Goal: Task Accomplishment & Management: Manage account settings

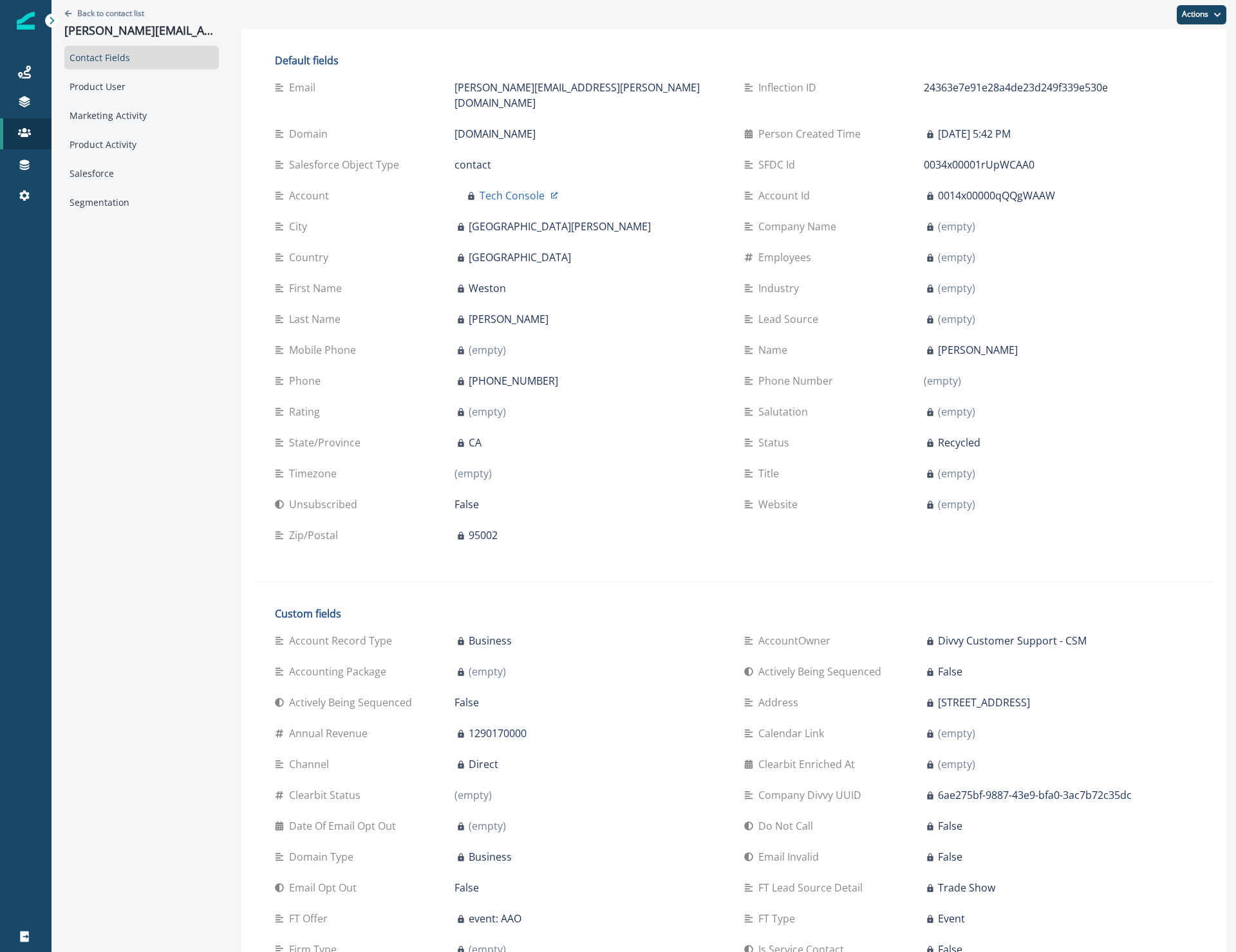
click at [371, 311] on div "Last Name" at bounding box center [365, 319] width 180 height 16
click at [75, 12] on button "Back to contact list" at bounding box center [105, 13] width 80 height 11
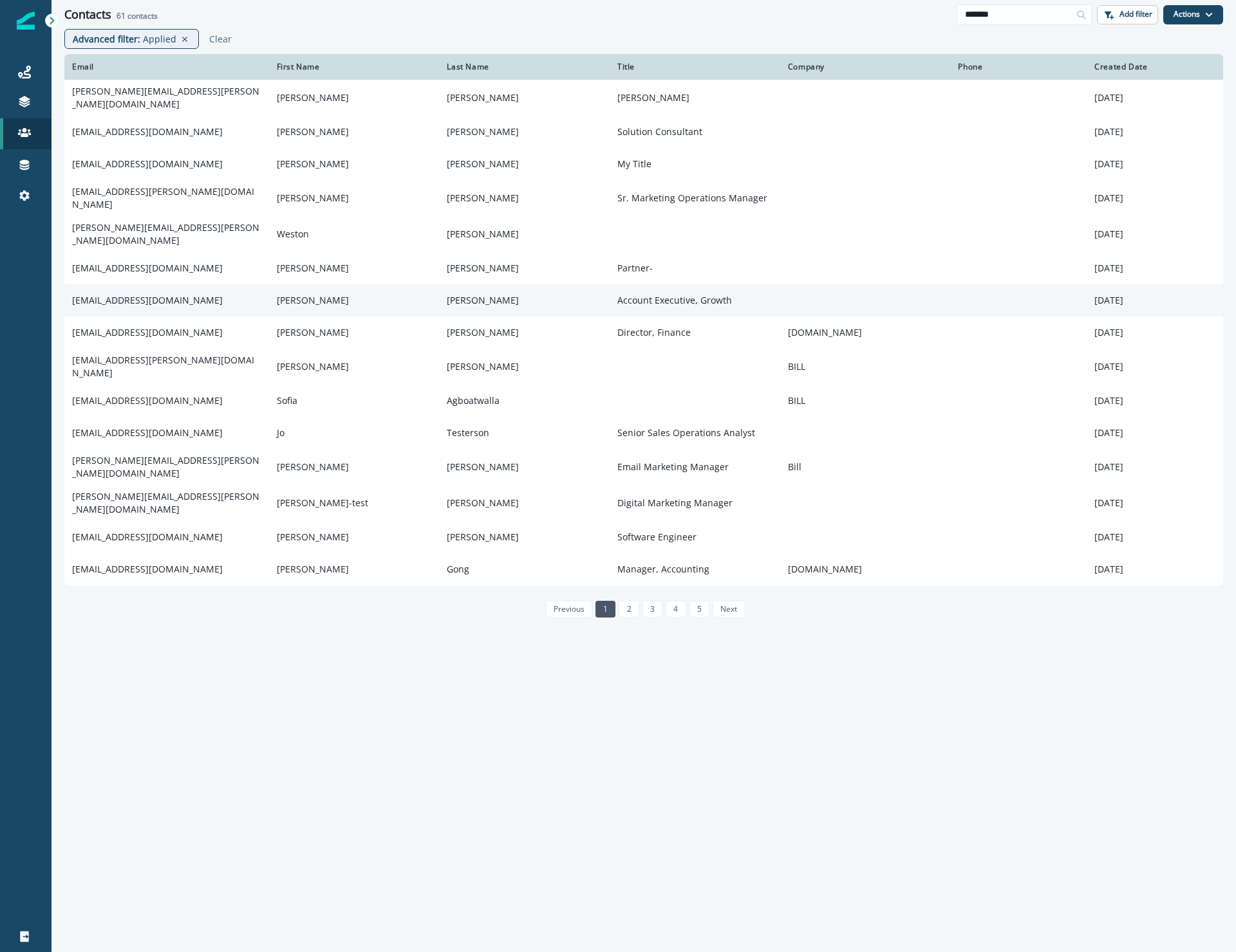
click at [91, 288] on td "[EMAIL_ADDRESS][DOMAIN_NAME]" at bounding box center [167, 300] width 204 height 32
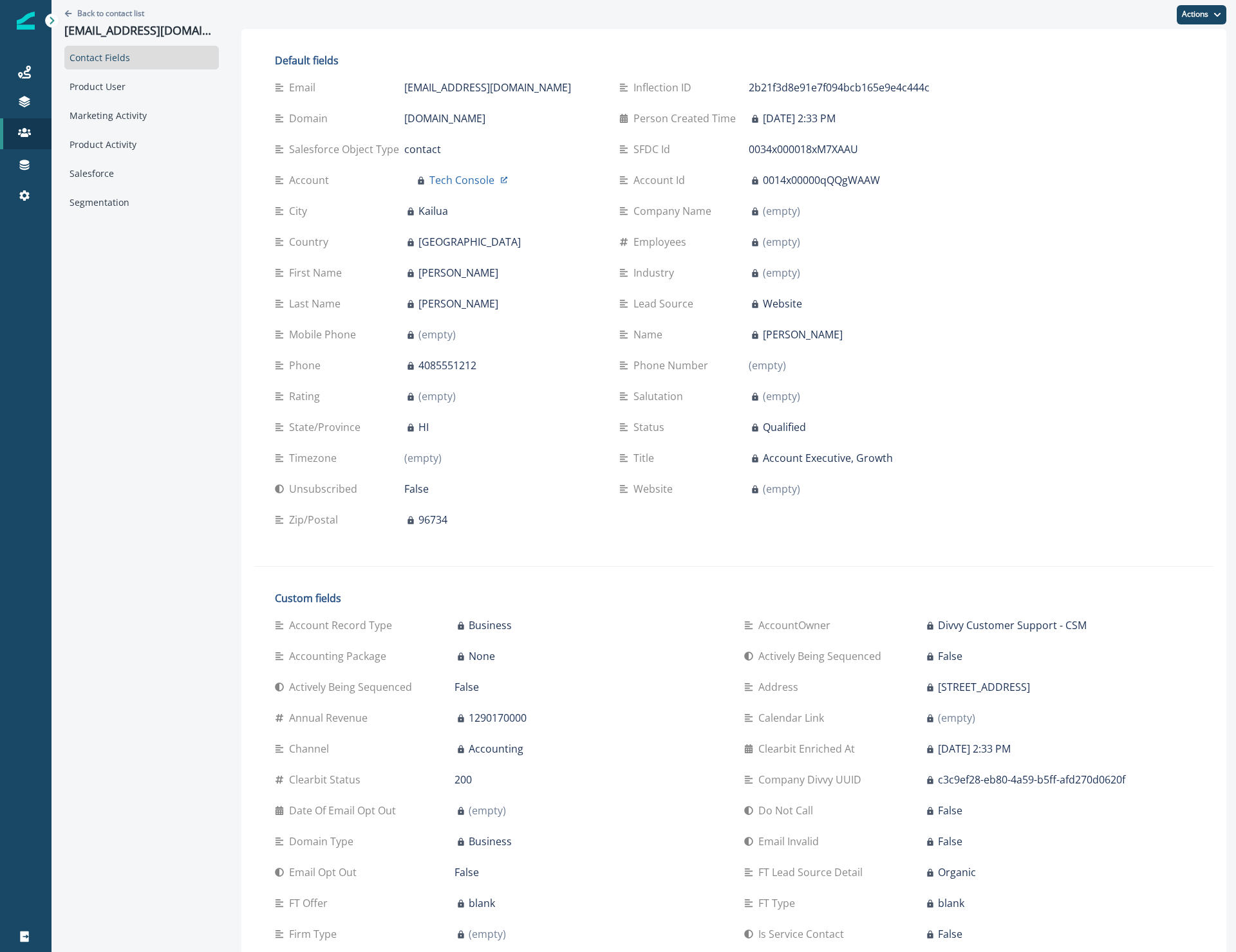
click at [453, 86] on p "[EMAIL_ADDRESS][DOMAIN_NAME]" at bounding box center [487, 87] width 167 height 16
copy div "[EMAIL_ADDRESS][DOMAIN_NAME]"
click at [78, 12] on p "Back to contact list" at bounding box center [110, 13] width 67 height 11
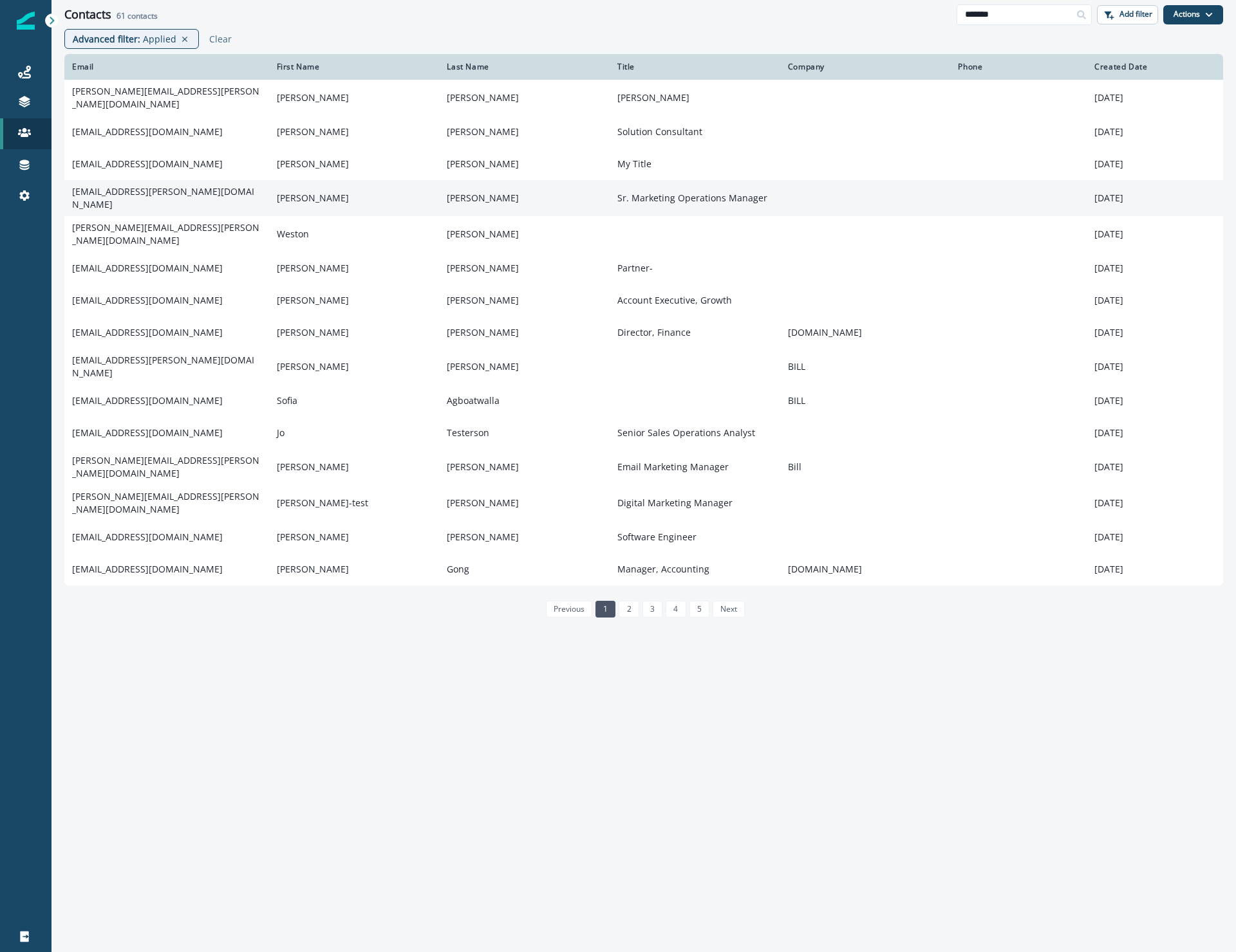
click at [122, 194] on td "[EMAIL_ADDRESS][PERSON_NAME][DOMAIN_NAME]" at bounding box center [167, 198] width 204 height 36
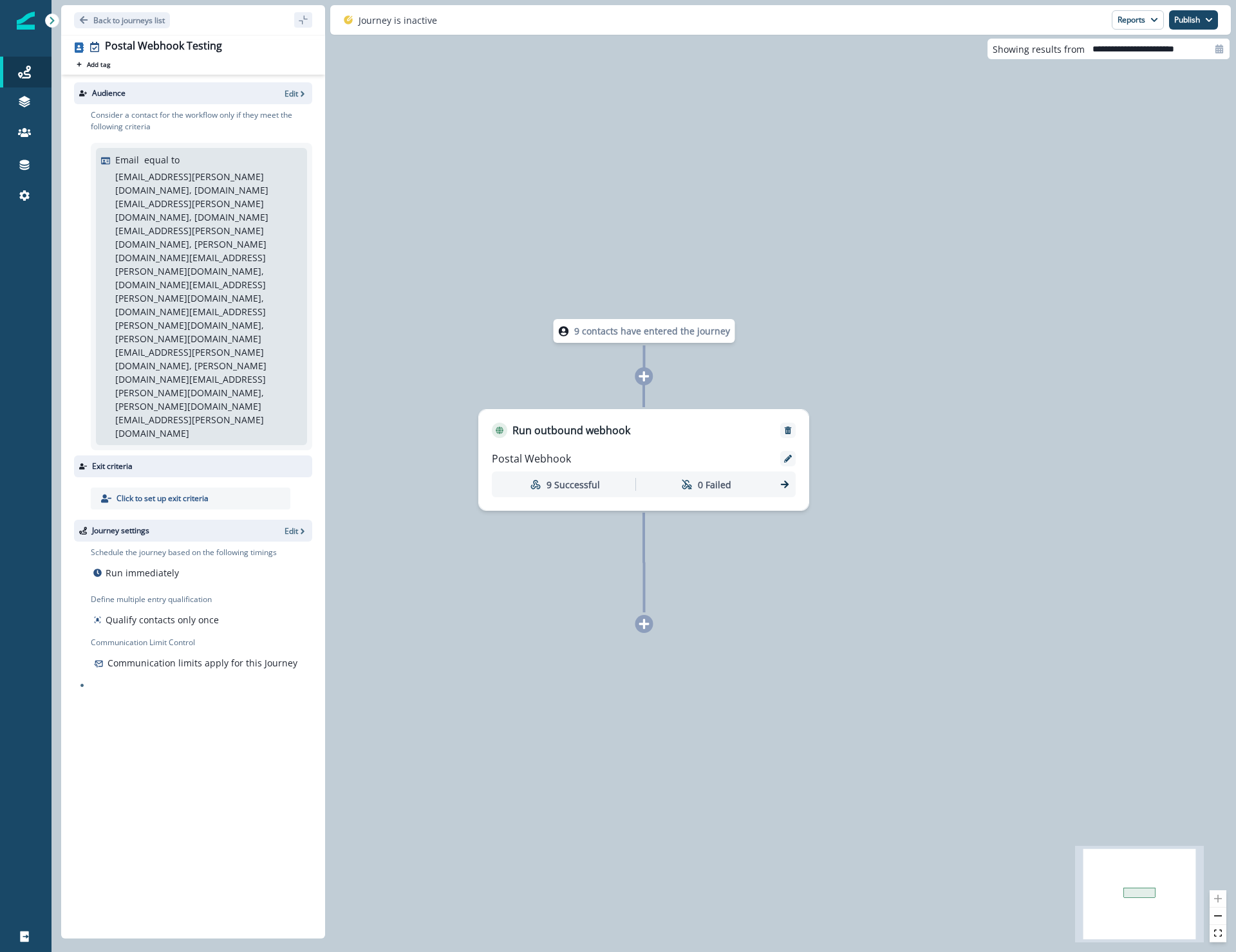
click at [647, 377] on icon at bounding box center [644, 377] width 12 height 12
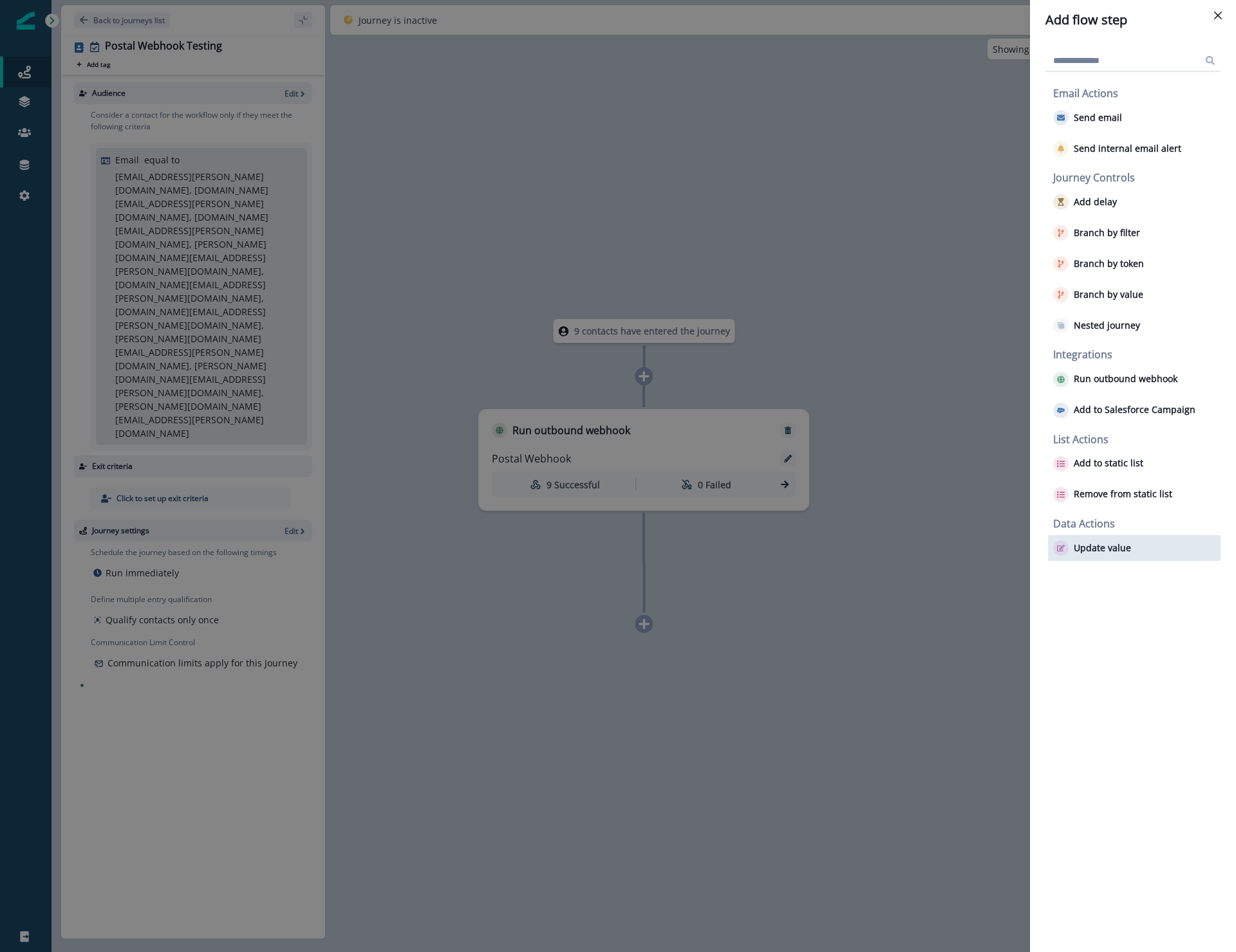
click at [1089, 549] on p "Update value" at bounding box center [1103, 548] width 57 height 11
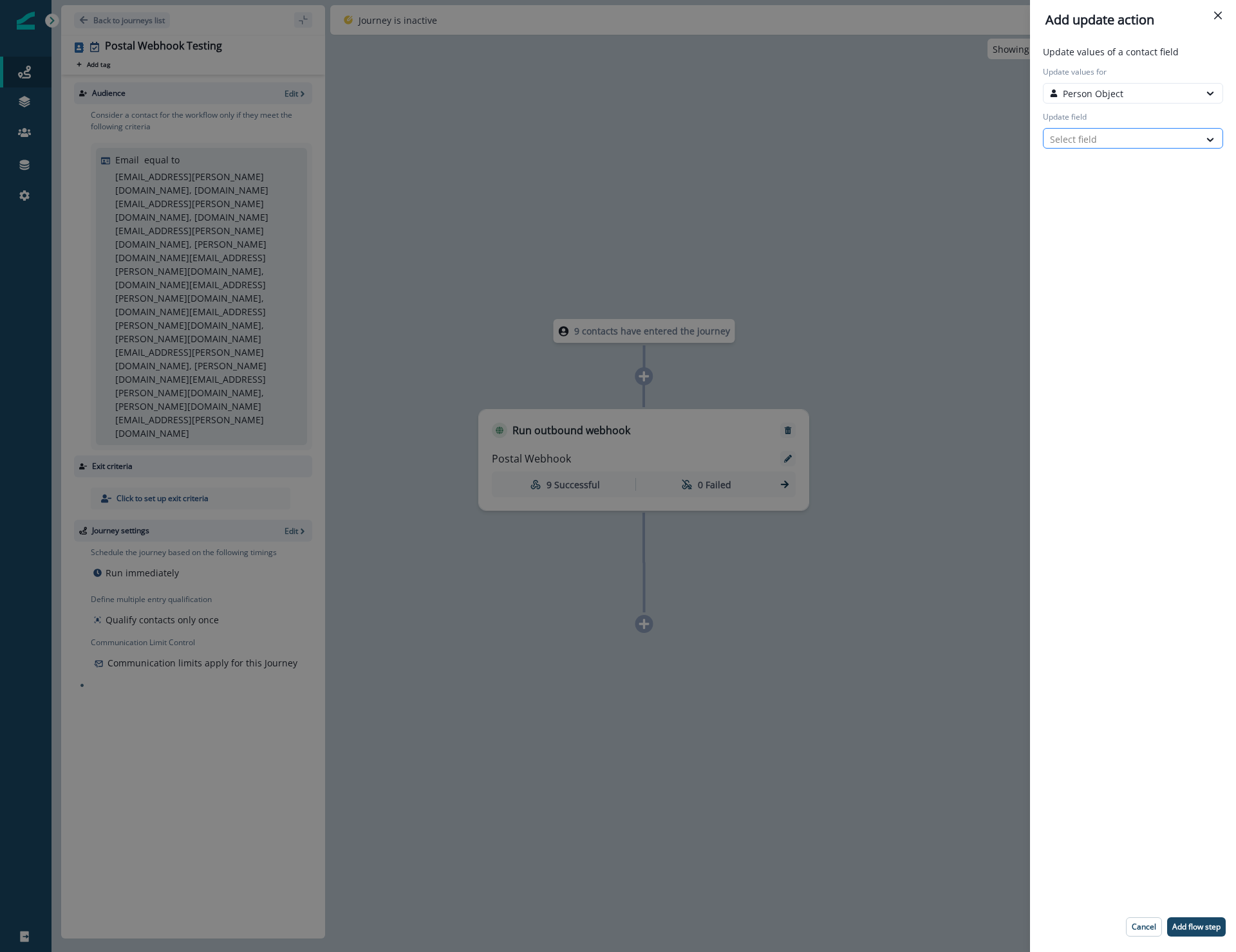
click at [1105, 141] on div at bounding box center [1121, 139] width 143 height 16
type input "****"
click at [1101, 185] on button "Postal Trigger ID" at bounding box center [1133, 185] width 180 height 20
click at [1080, 186] on div "Select action" at bounding box center [1121, 183] width 143 height 14
click at [1083, 232] on button "Custom value" at bounding box center [1133, 230] width 180 height 20
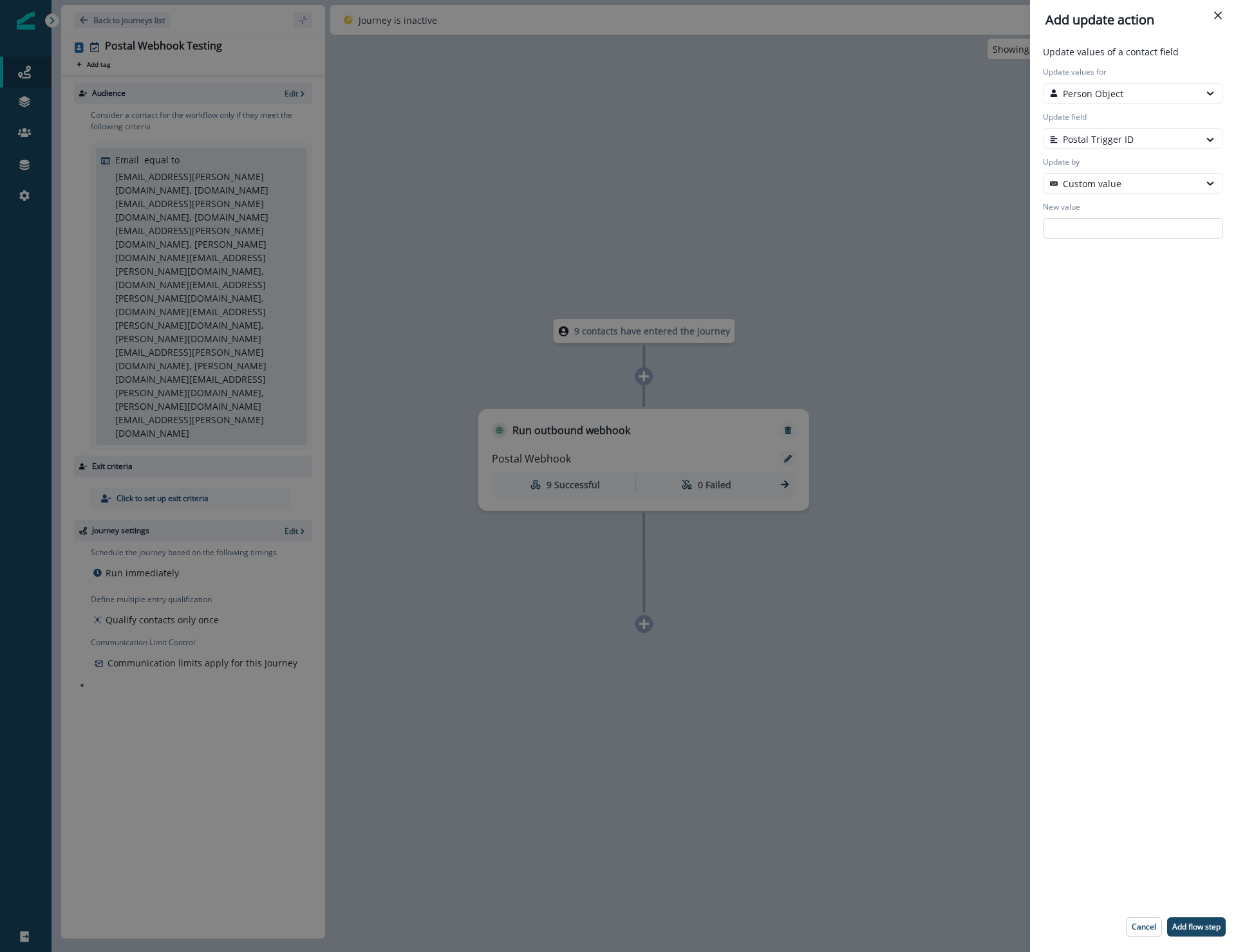
click at [1085, 222] on input "New value" at bounding box center [1133, 229] width 180 height 21
paste input "**********"
type input "**********"
click at [1211, 923] on p "Add flow step" at bounding box center [1196, 927] width 48 height 9
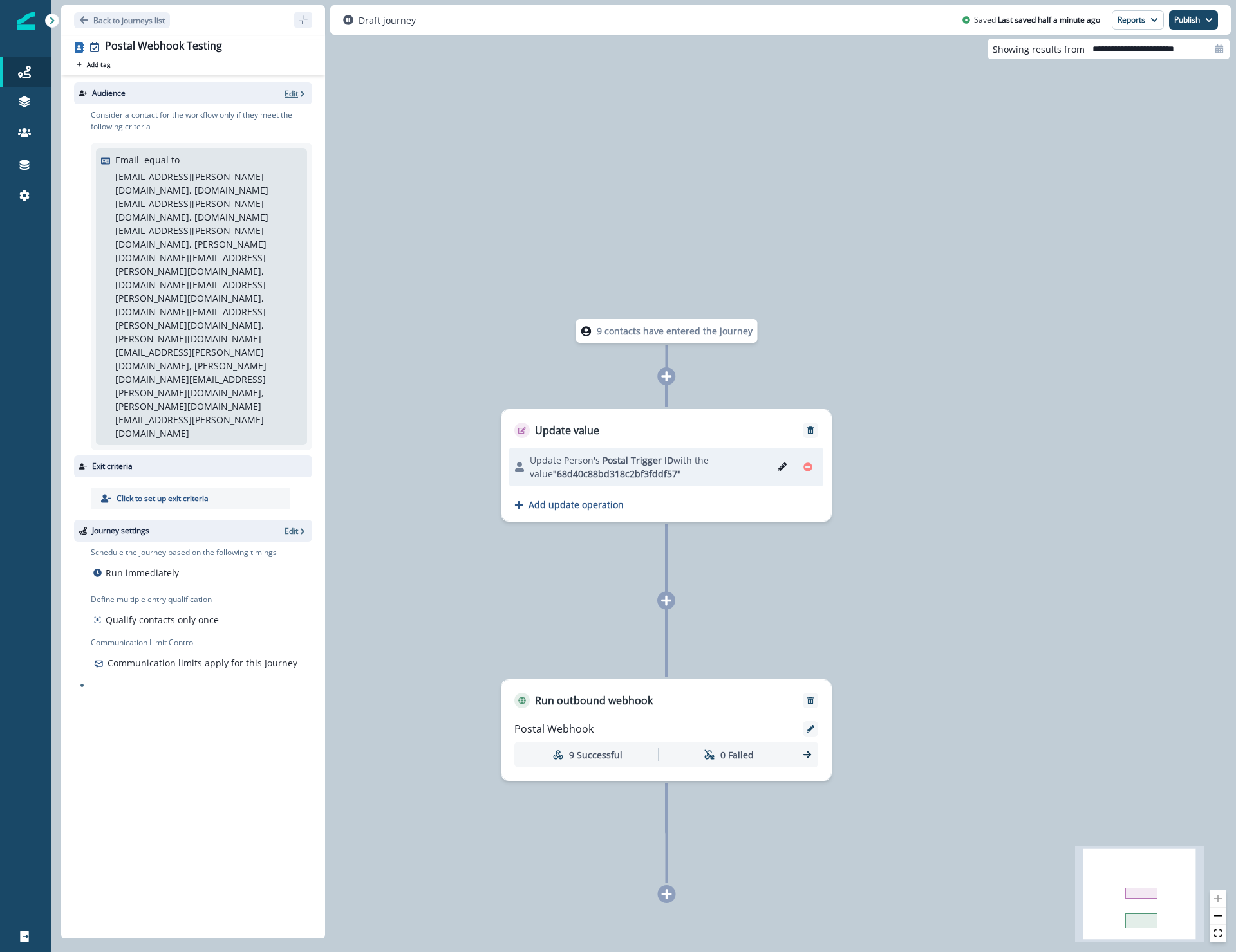
click at [290, 94] on p "Edit" at bounding box center [291, 93] width 14 height 11
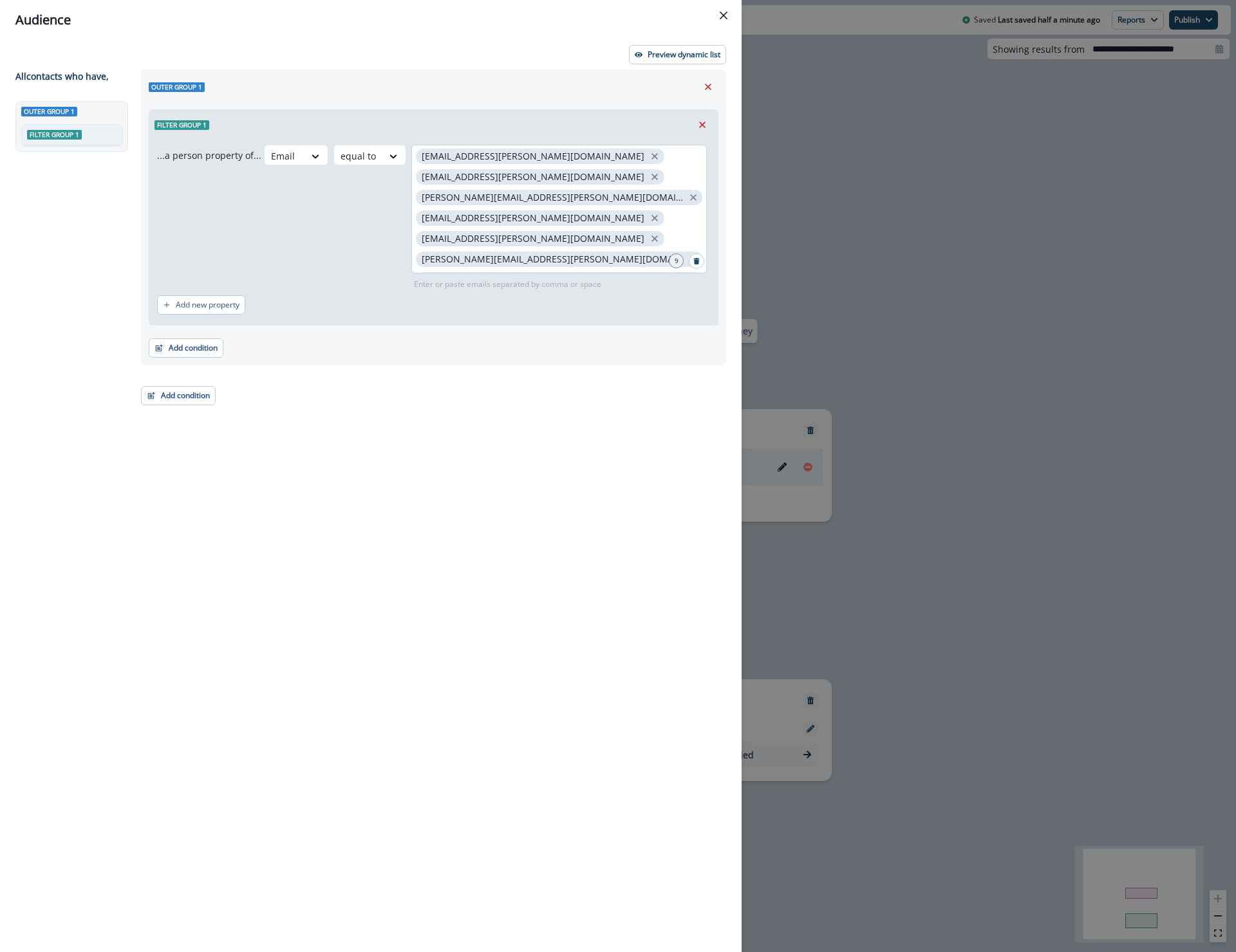
scroll to position [68, 0]
click at [599, 265] on input "text" at bounding box center [559, 278] width 291 height 25
click at [587, 242] on div "[EMAIL_ADDRESS][PERSON_NAME][DOMAIN_NAME] [DOMAIN_NAME][EMAIL_ADDRESS][PERSON_N…" at bounding box center [559, 209] width 295 height 129
click at [573, 466] on div "Outer group 1 Filter group 1 ...a person property of... Email equal to [PERSON_…" at bounding box center [430, 487] width 593 height 836
click at [724, 14] on icon "Close" at bounding box center [724, 16] width 8 height 8
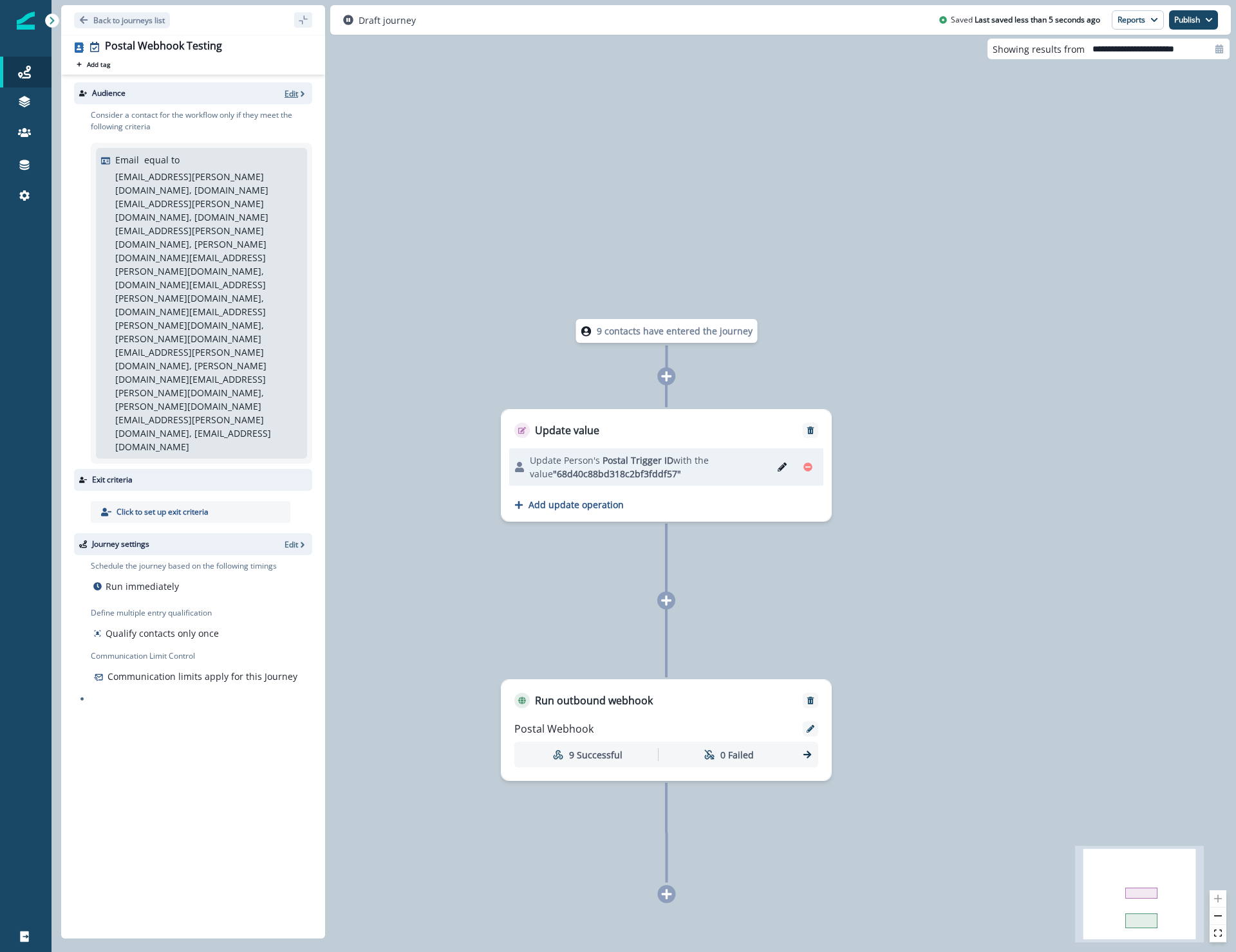
click at [297, 91] on div "Audience Edit" at bounding box center [193, 93] width 238 height 22
click at [296, 91] on p "Edit" at bounding box center [291, 93] width 14 height 11
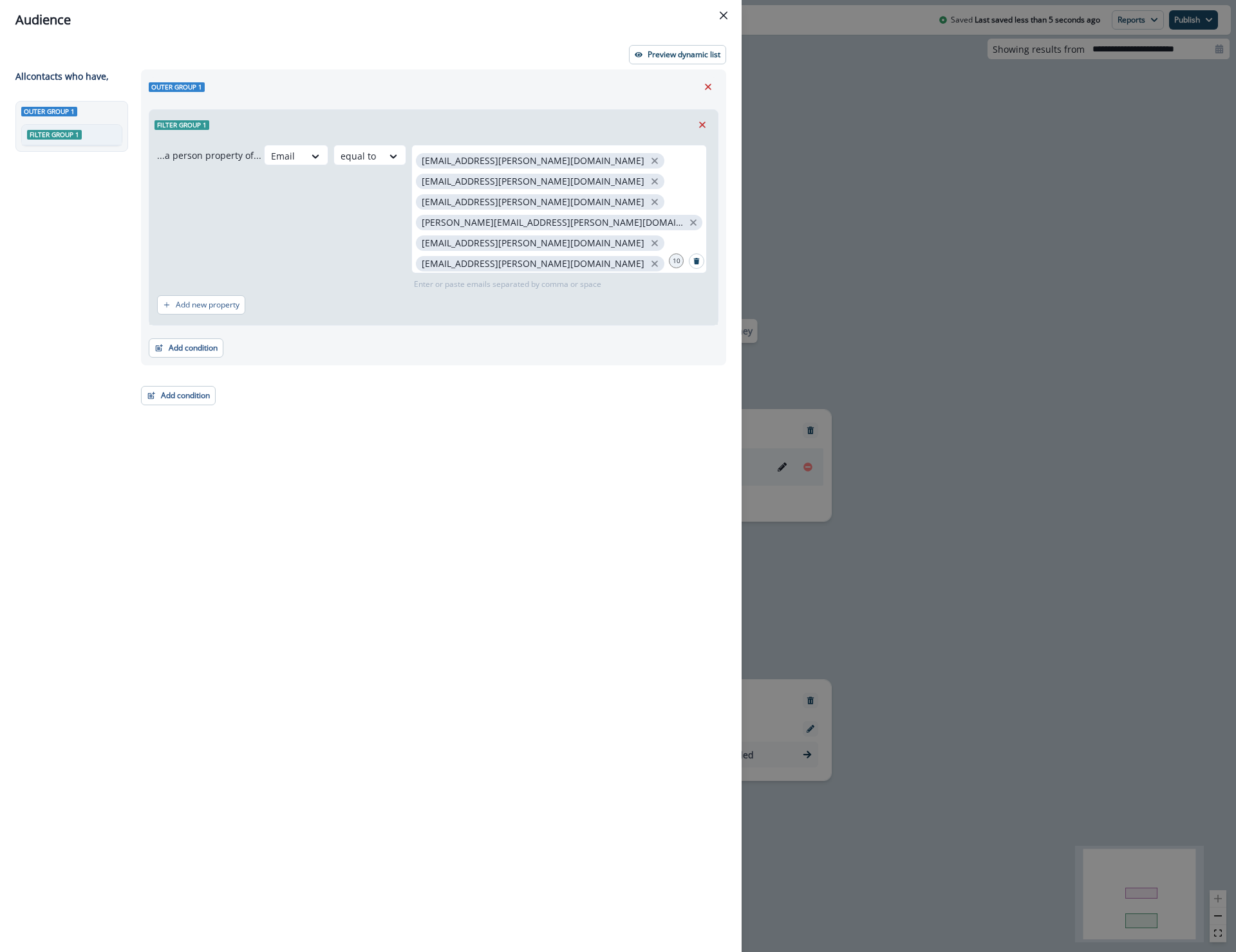
click at [724, 11] on button "Close" at bounding box center [724, 16] width 21 height 21
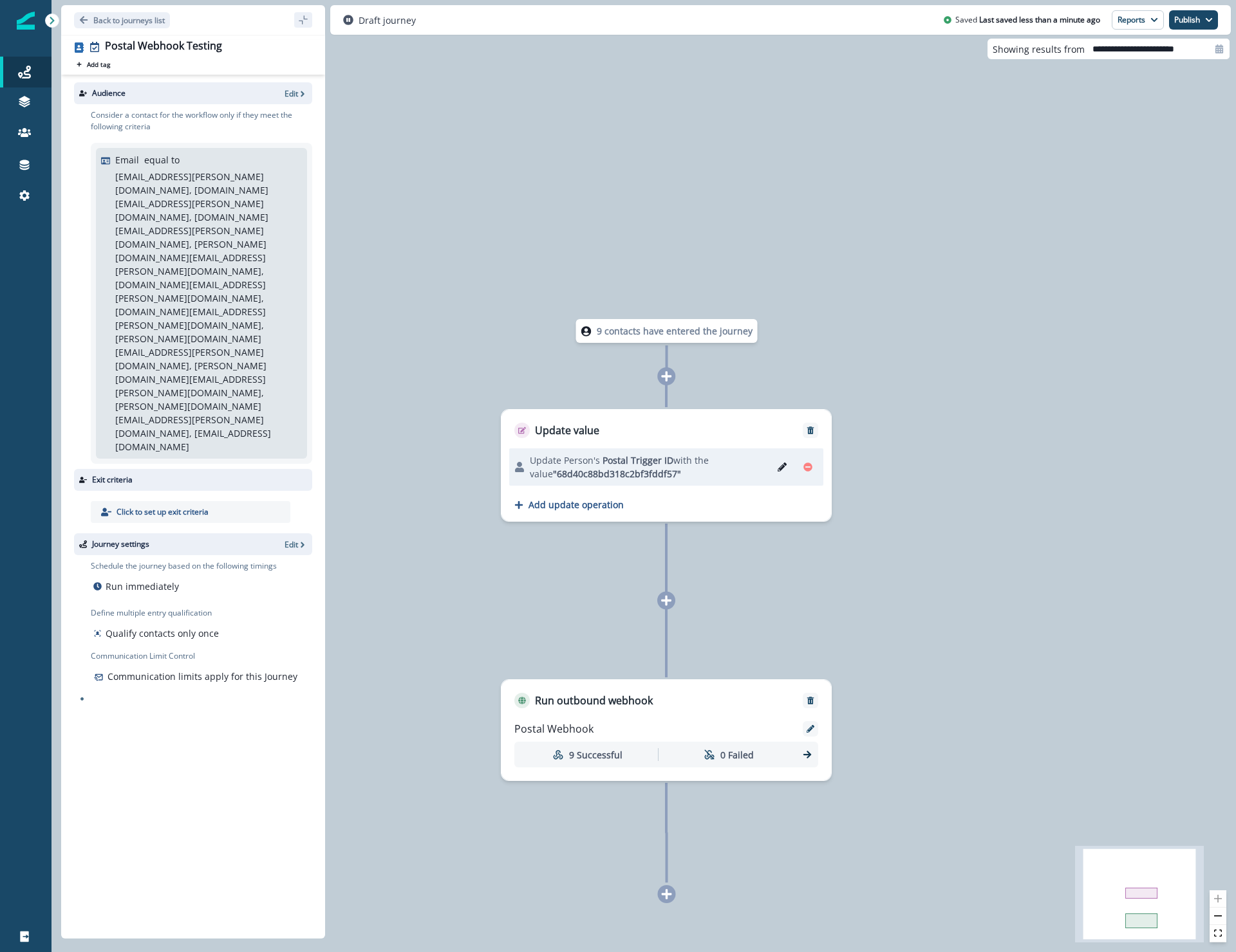
click at [197, 577] on div "Run immediately" at bounding box center [184, 586] width 186 height 19
click at [289, 95] on p "Edit" at bounding box center [291, 93] width 14 height 11
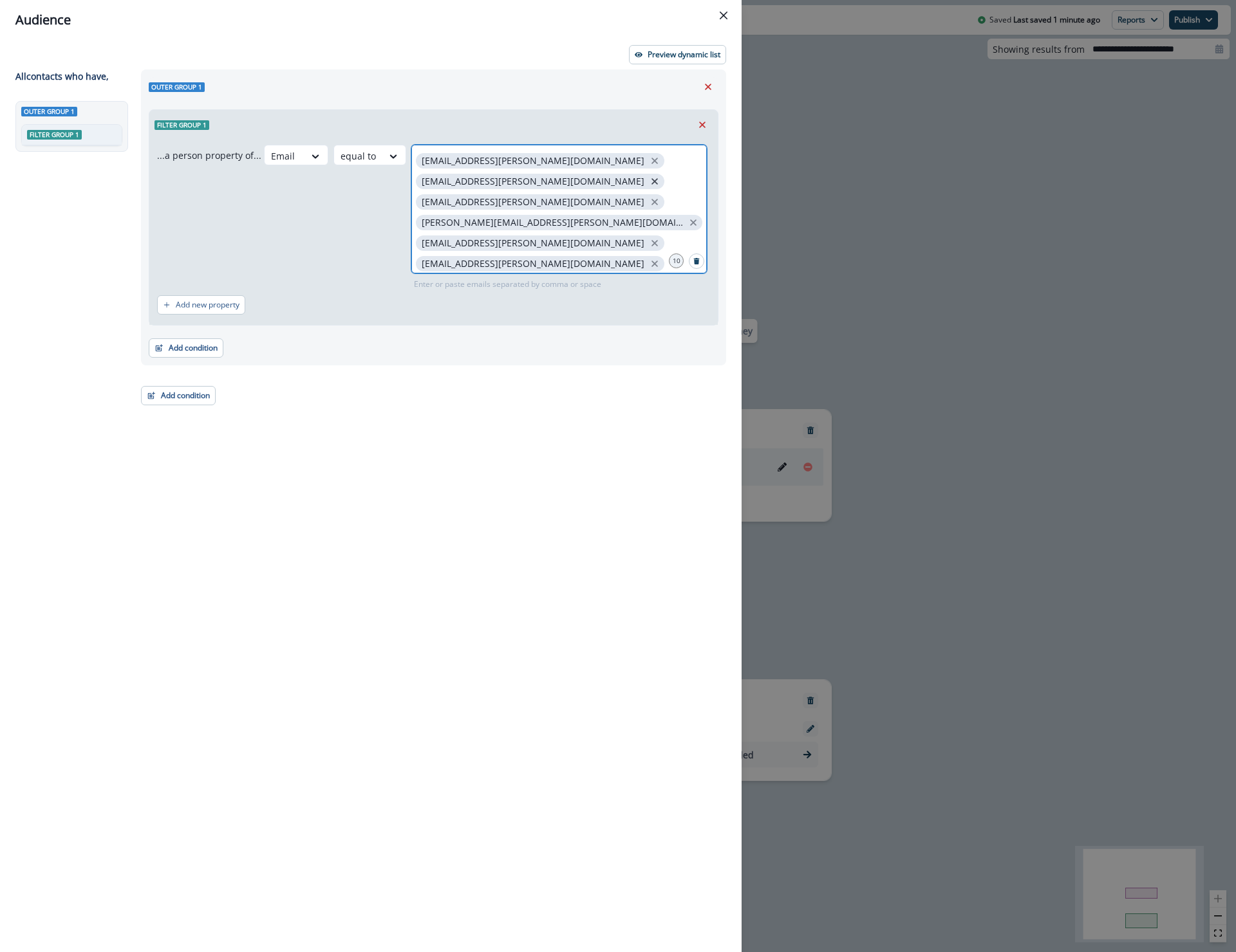
click at [649, 181] on icon "close" at bounding box center [655, 182] width 12 height 12
click at [591, 181] on div "[EMAIL_ADDRESS][PERSON_NAME][DOMAIN_NAME] [PERSON_NAME][DOMAIN_NAME][EMAIL_ADDR…" at bounding box center [559, 209] width 295 height 129
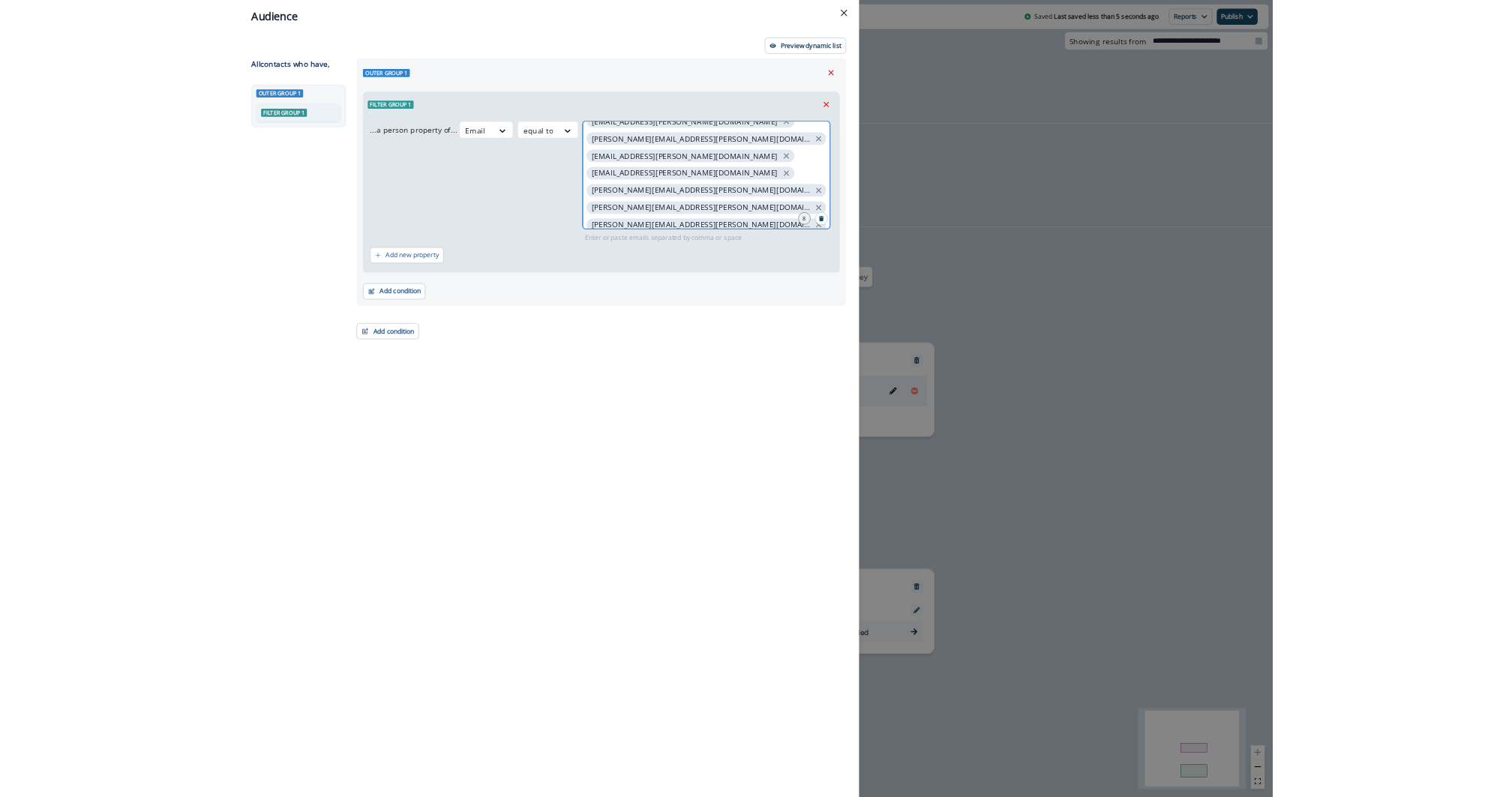
scroll to position [0, 0]
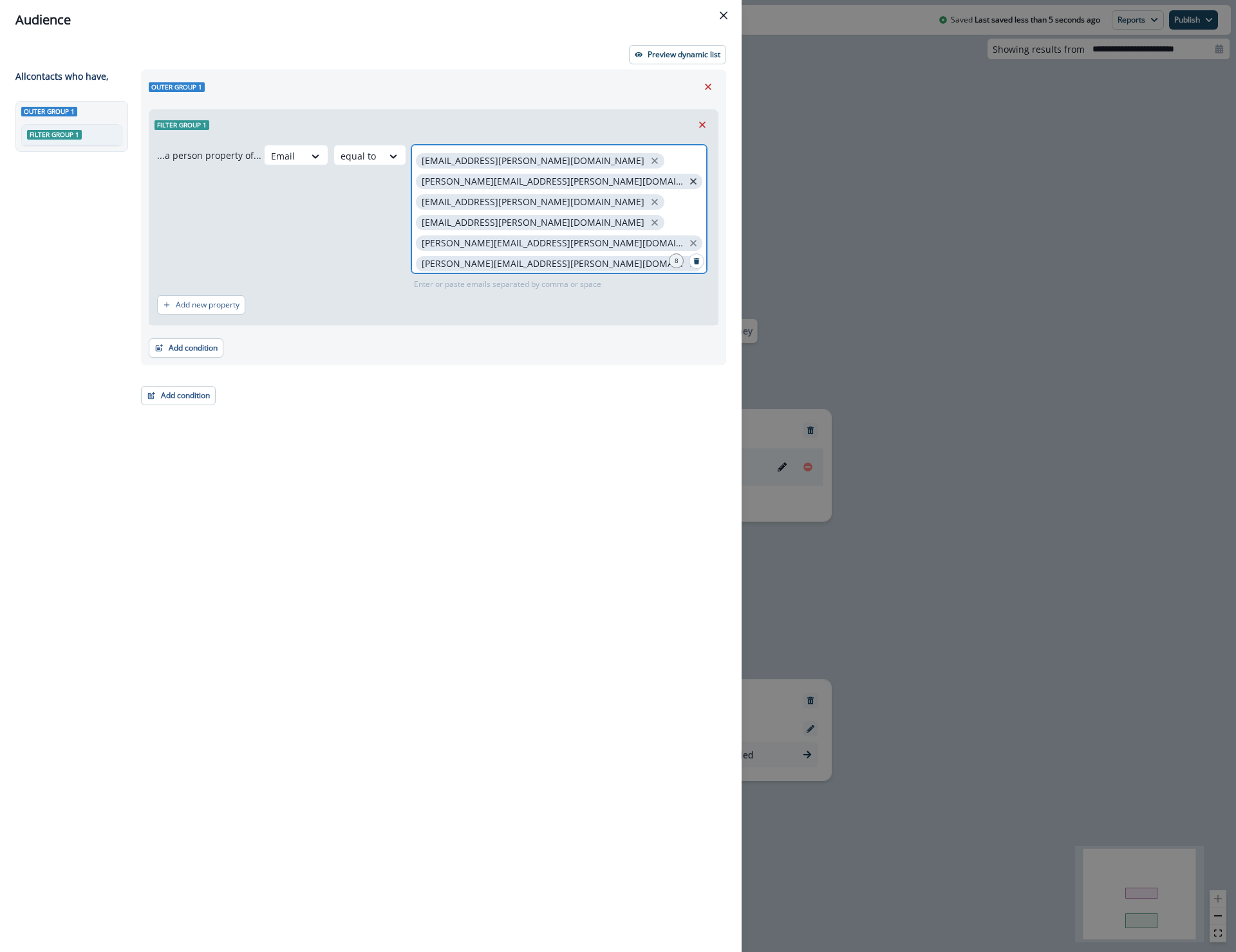
click at [690, 180] on icon "close" at bounding box center [693, 182] width 7 height 7
click at [649, 178] on icon "close" at bounding box center [655, 182] width 12 height 12
click at [651, 184] on icon "close" at bounding box center [655, 182] width 7 height 7
click at [687, 176] on icon "close" at bounding box center [693, 182] width 12 height 12
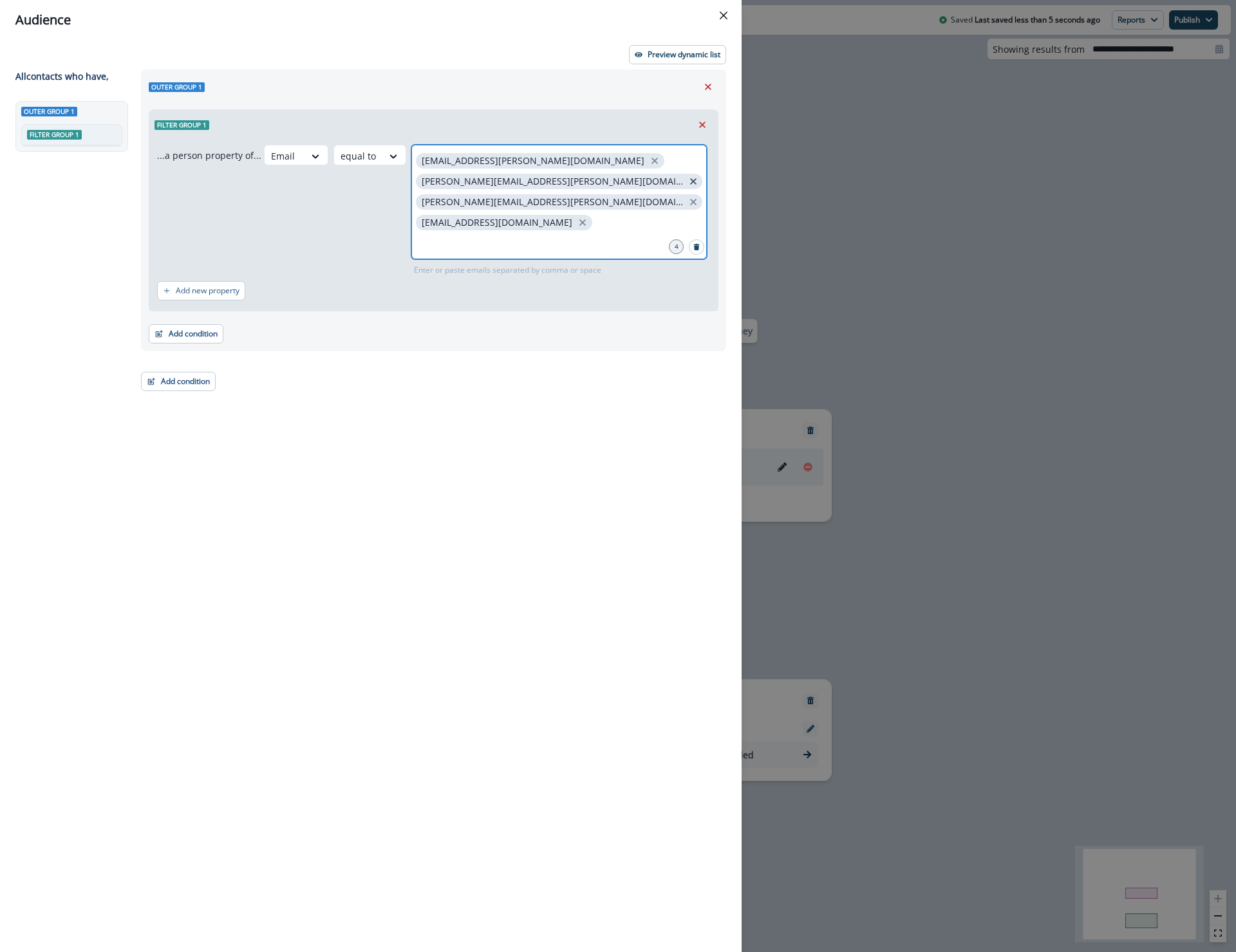
click at [690, 180] on icon "close" at bounding box center [693, 182] width 7 height 7
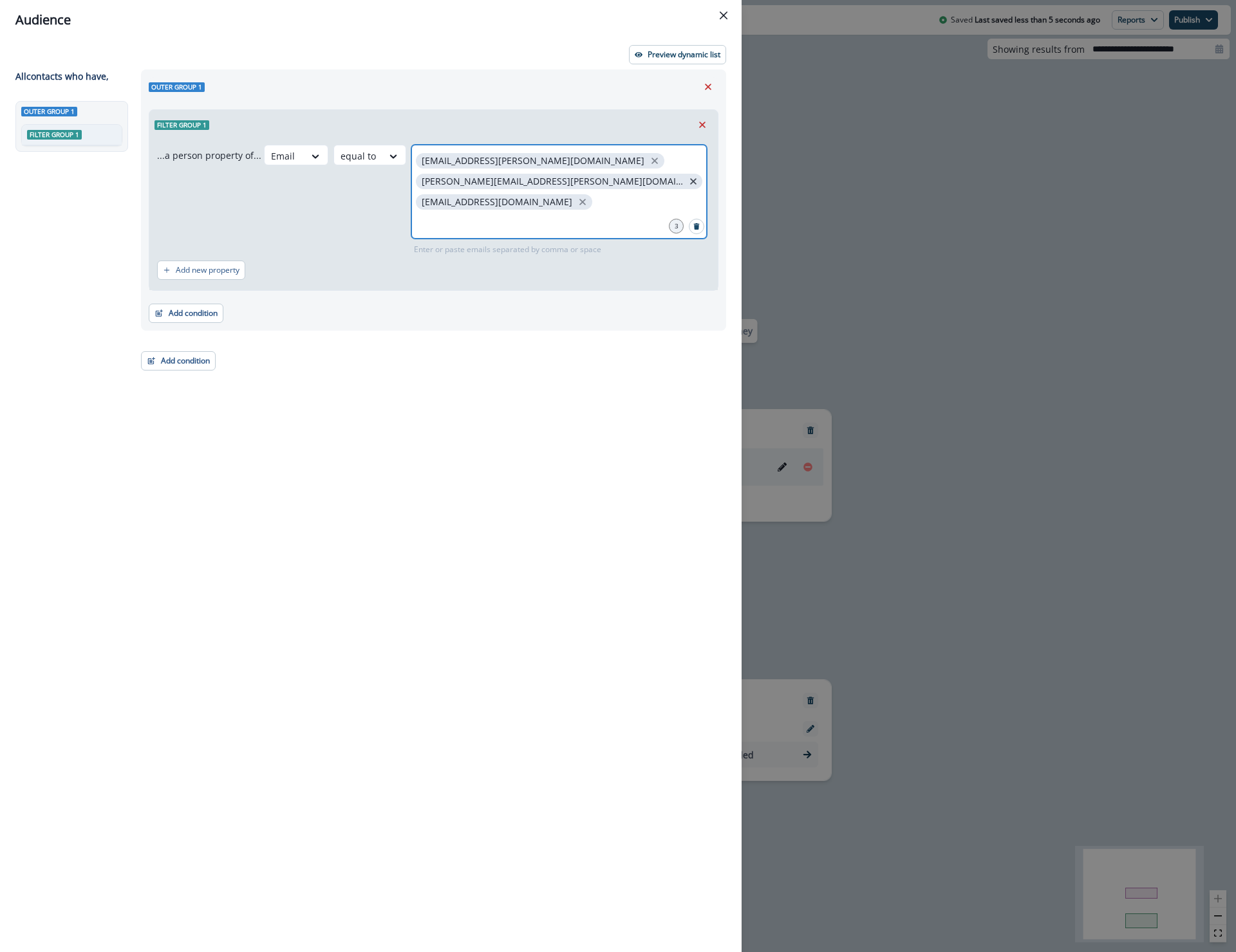
click at [687, 180] on icon "close" at bounding box center [693, 182] width 12 height 12
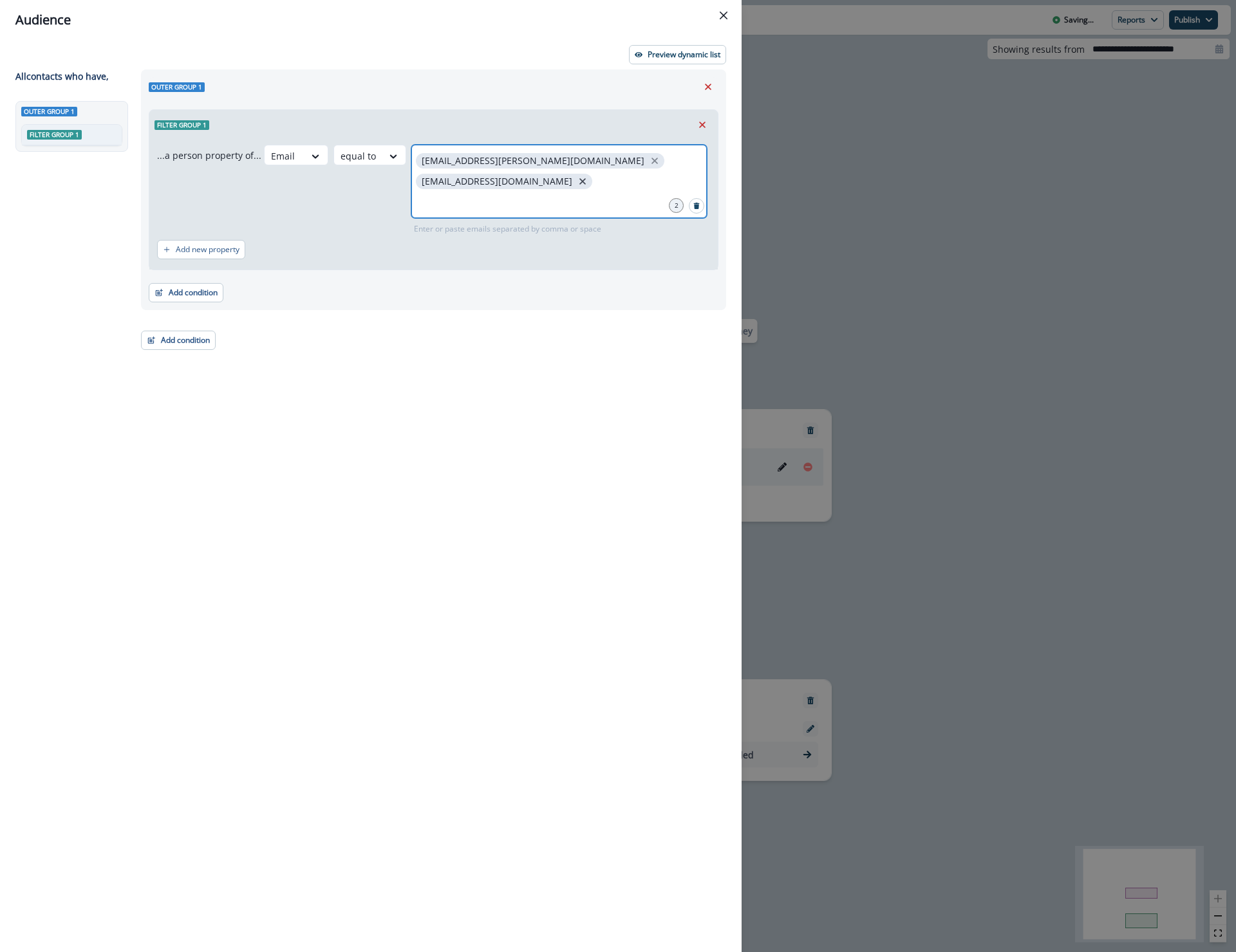
click at [589, 176] on icon "close" at bounding box center [583, 182] width 12 height 12
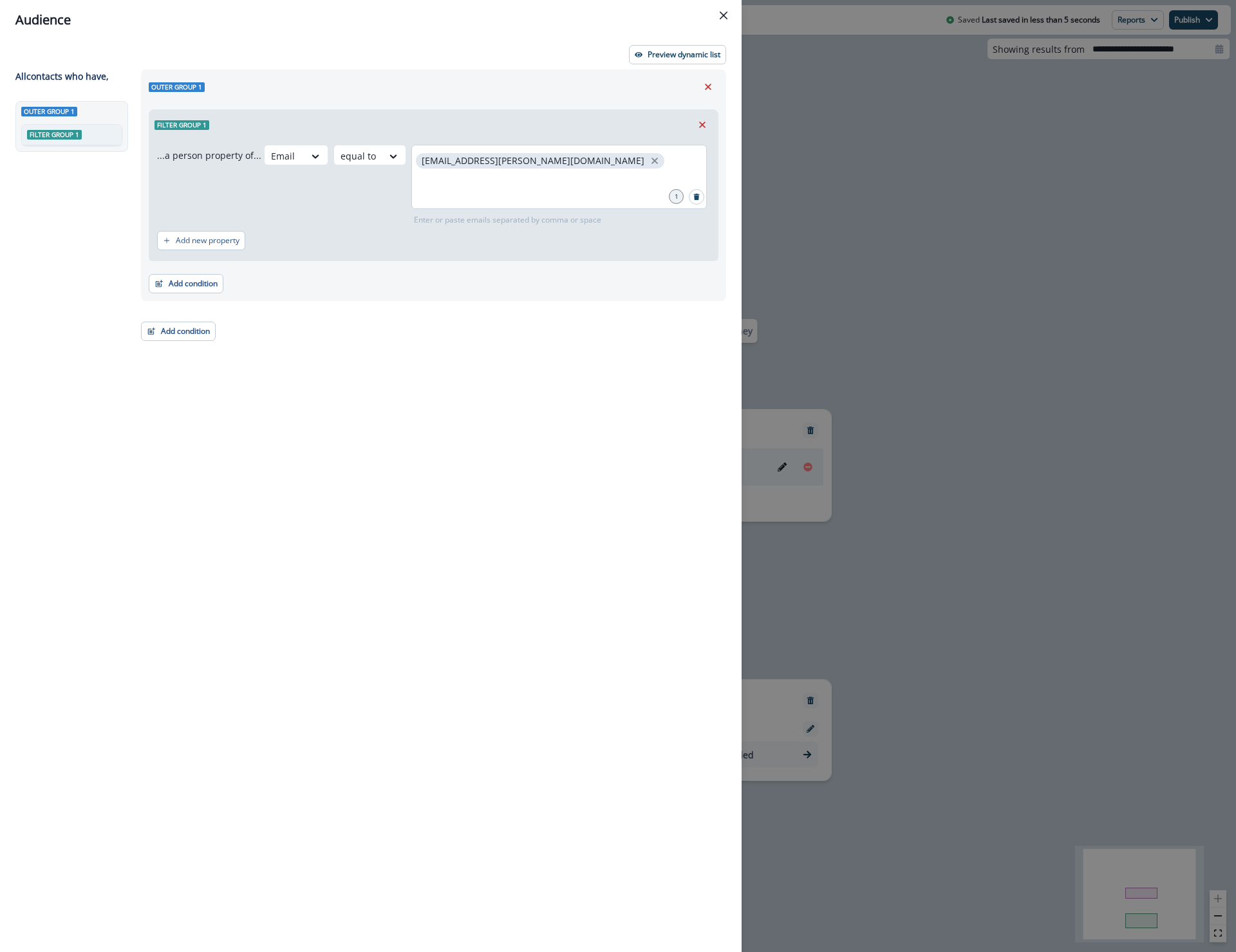
click at [382, 407] on div "Outer group 1 Filter group 1 ...a person property of... Email equal to [EMAIL_A…" at bounding box center [430, 487] width 593 height 836
click at [720, 22] on button "Close" at bounding box center [724, 16] width 21 height 21
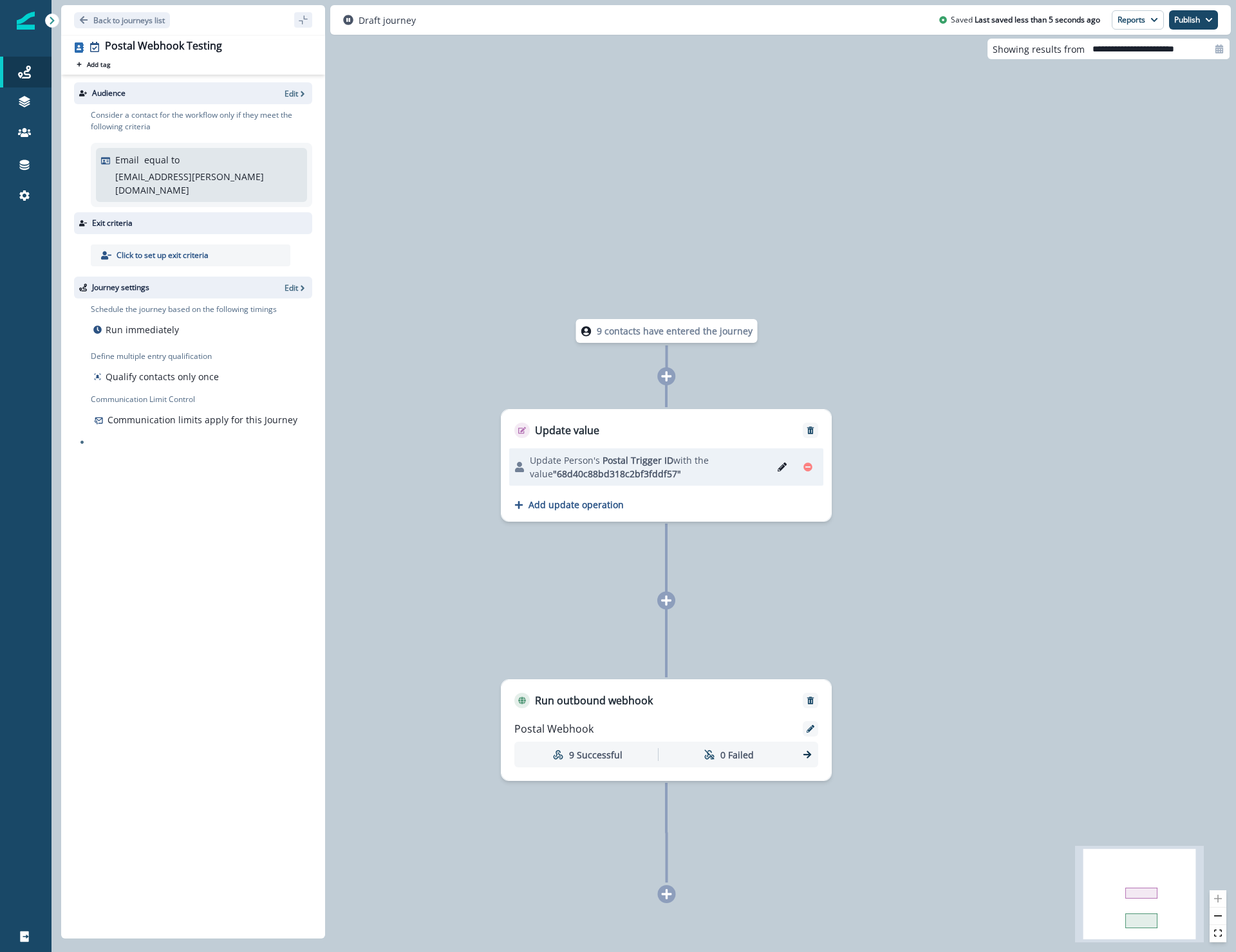
click at [287, 280] on div "Journey settings Edit" at bounding box center [193, 288] width 238 height 22
click at [291, 283] on p "Edit" at bounding box center [291, 288] width 14 height 11
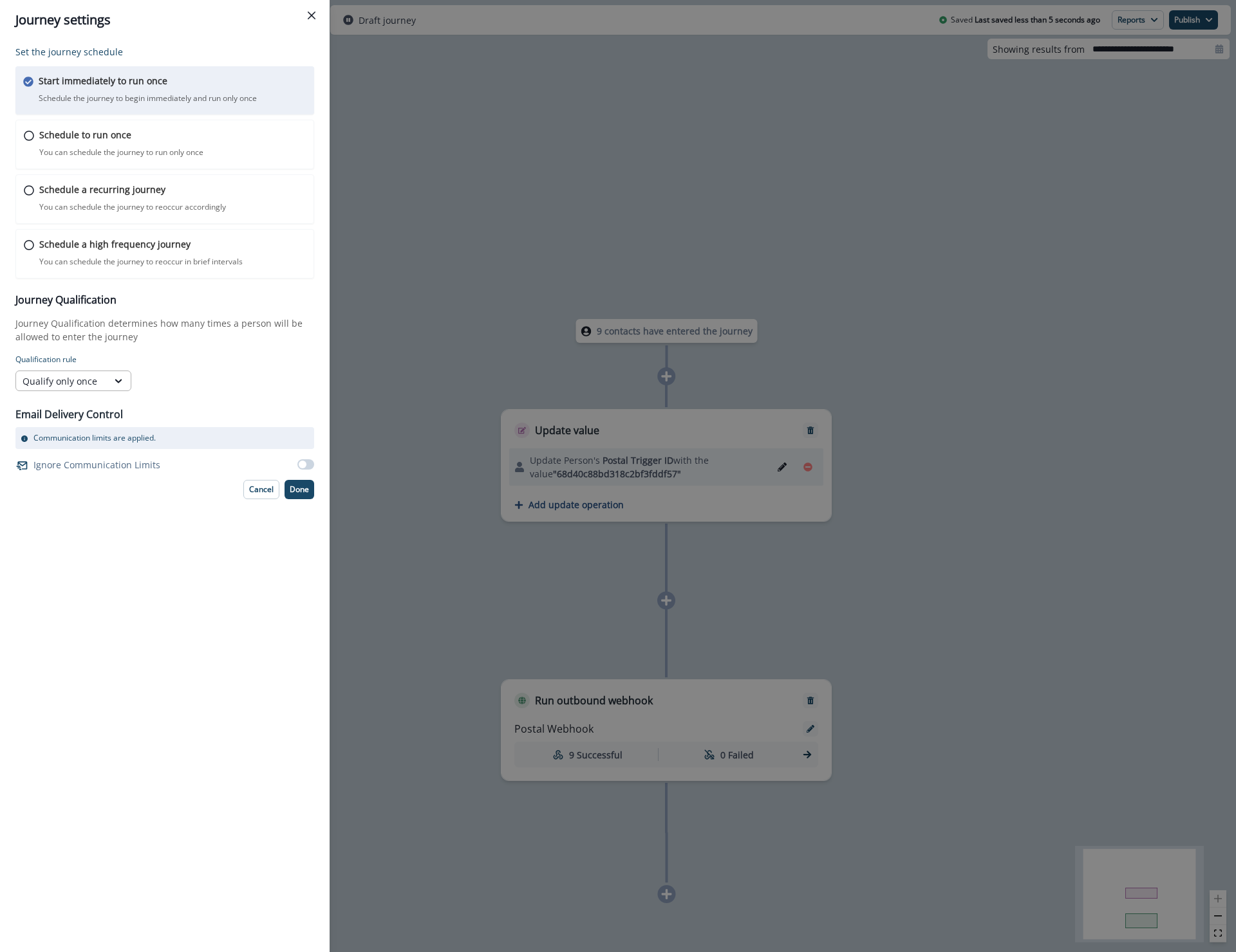
click at [128, 389] on div at bounding box center [119, 381] width 23 height 20
drag, startPoint x: 398, startPoint y: 376, endPoint x: 346, endPoint y: 373, distance: 52.1
click at [396, 376] on div "Journey settings Set the journey schedule Start immediately to run once Schedul…" at bounding box center [618, 476] width 1236 height 952
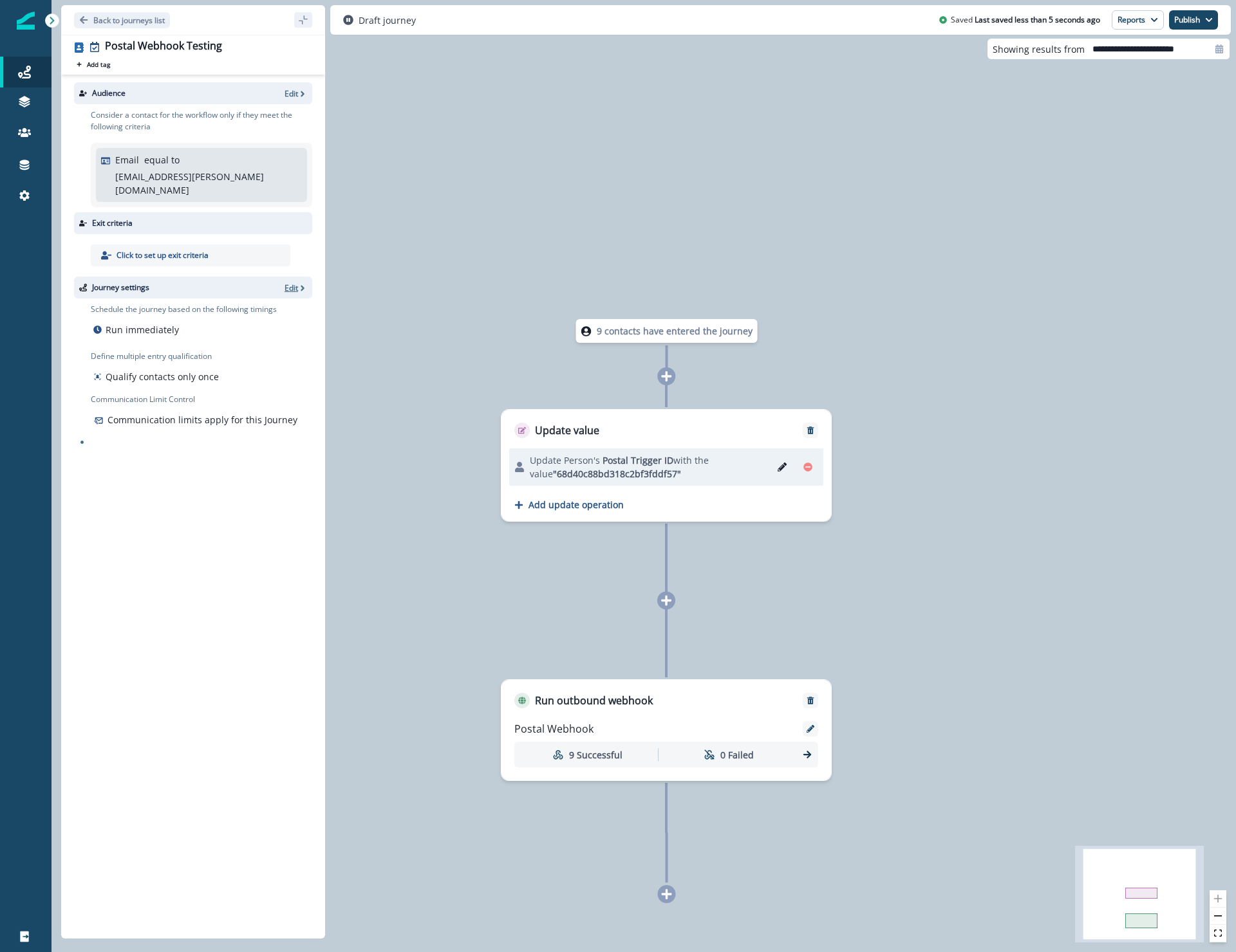
click at [301, 284] on icon "button" at bounding box center [302, 289] width 9 height 9
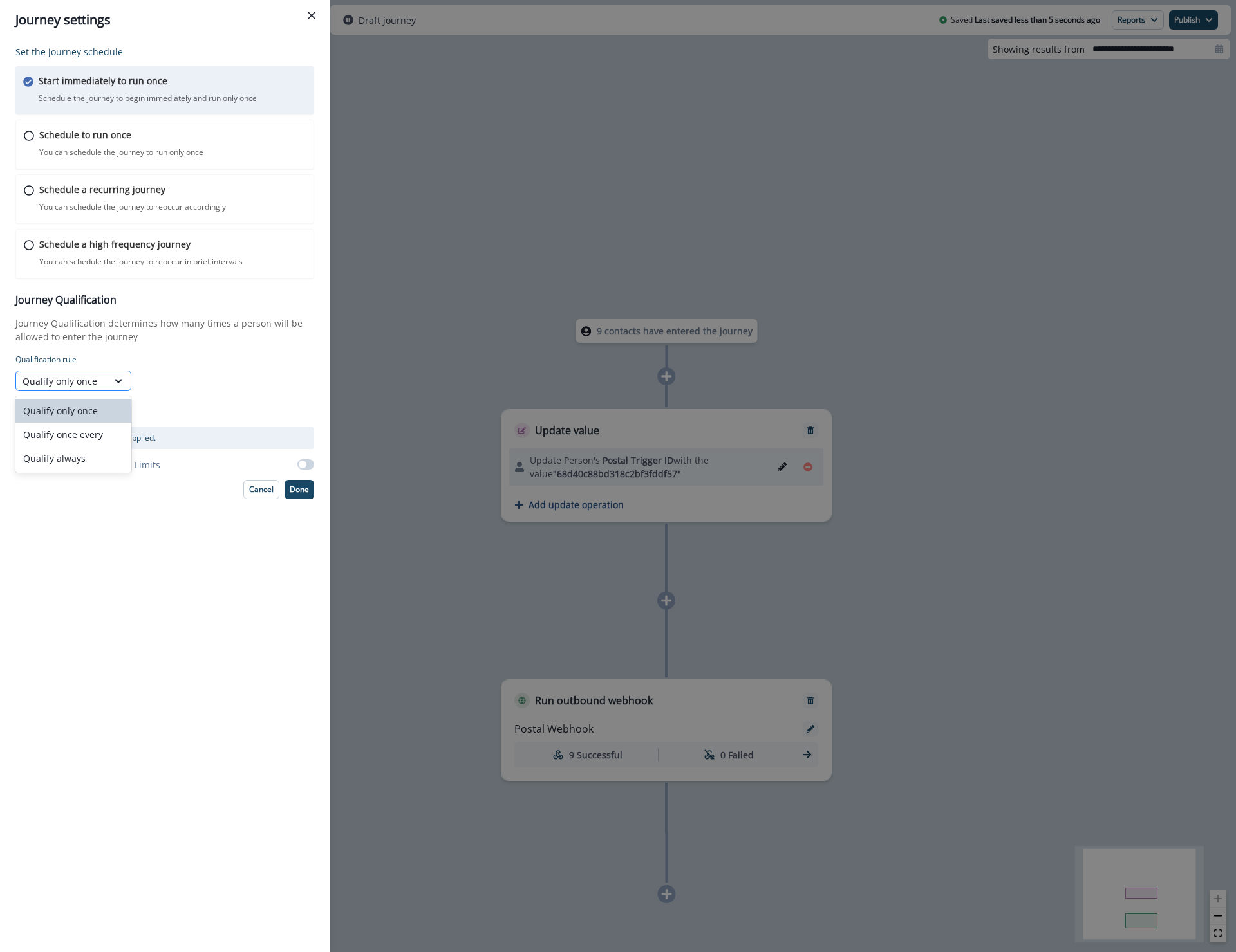
click at [99, 381] on div "Qualify only once" at bounding box center [61, 381] width 78 height 14
click at [83, 433] on div "Qualify once every" at bounding box center [73, 434] width 116 height 24
type input "*"
click at [189, 375] on icon at bounding box center [187, 377] width 8 height 8
click at [249, 377] on div at bounding box center [257, 381] width 22 height 13
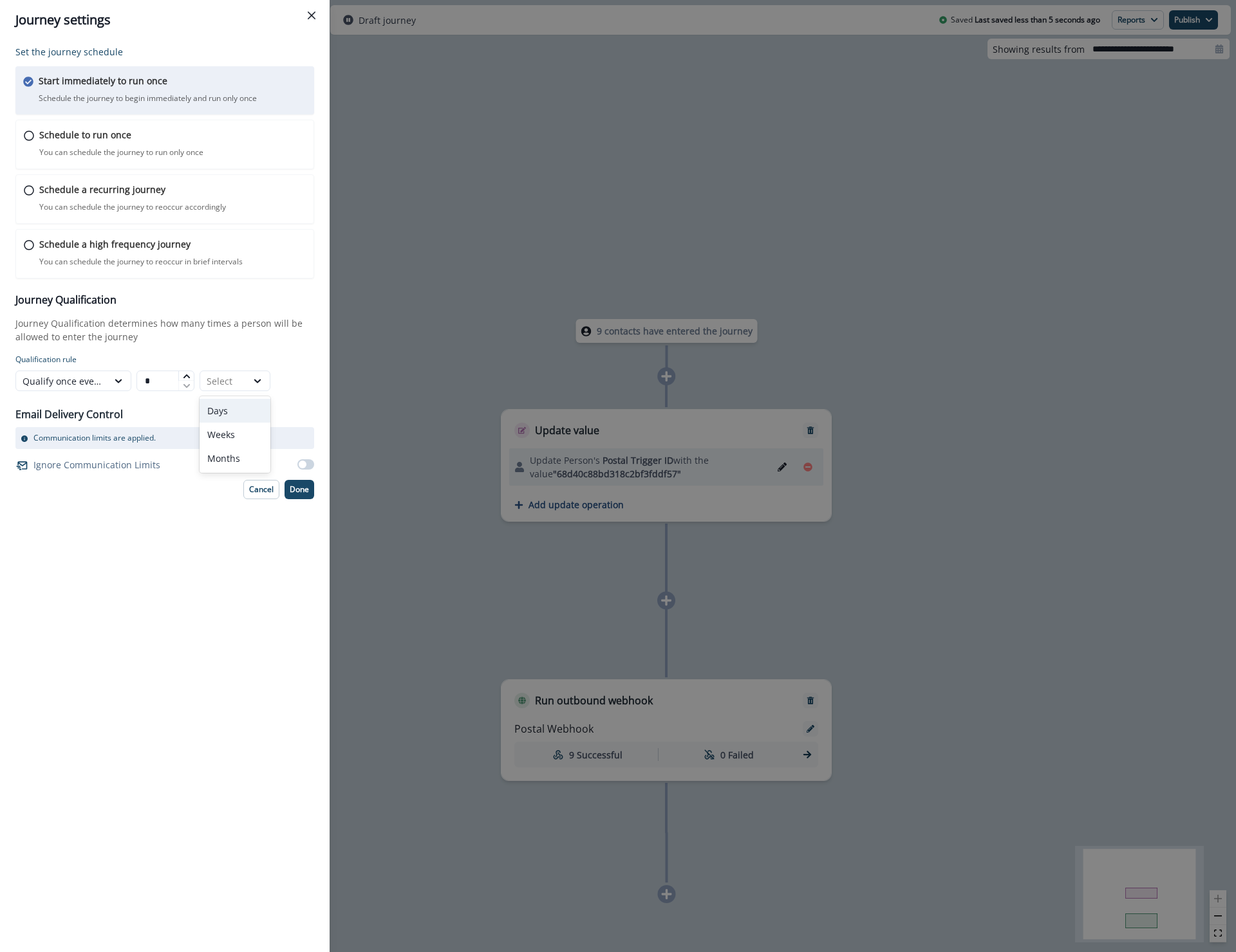
click at [240, 408] on div "Days" at bounding box center [235, 411] width 71 height 24
click at [238, 418] on div "Email Delivery Control Communication limits are applied. Ignore Communication L…" at bounding box center [165, 436] width 299 height 78
click at [295, 491] on p "Done" at bounding box center [299, 490] width 20 height 9
click at [301, 487] on p "Done" at bounding box center [299, 490] width 20 height 9
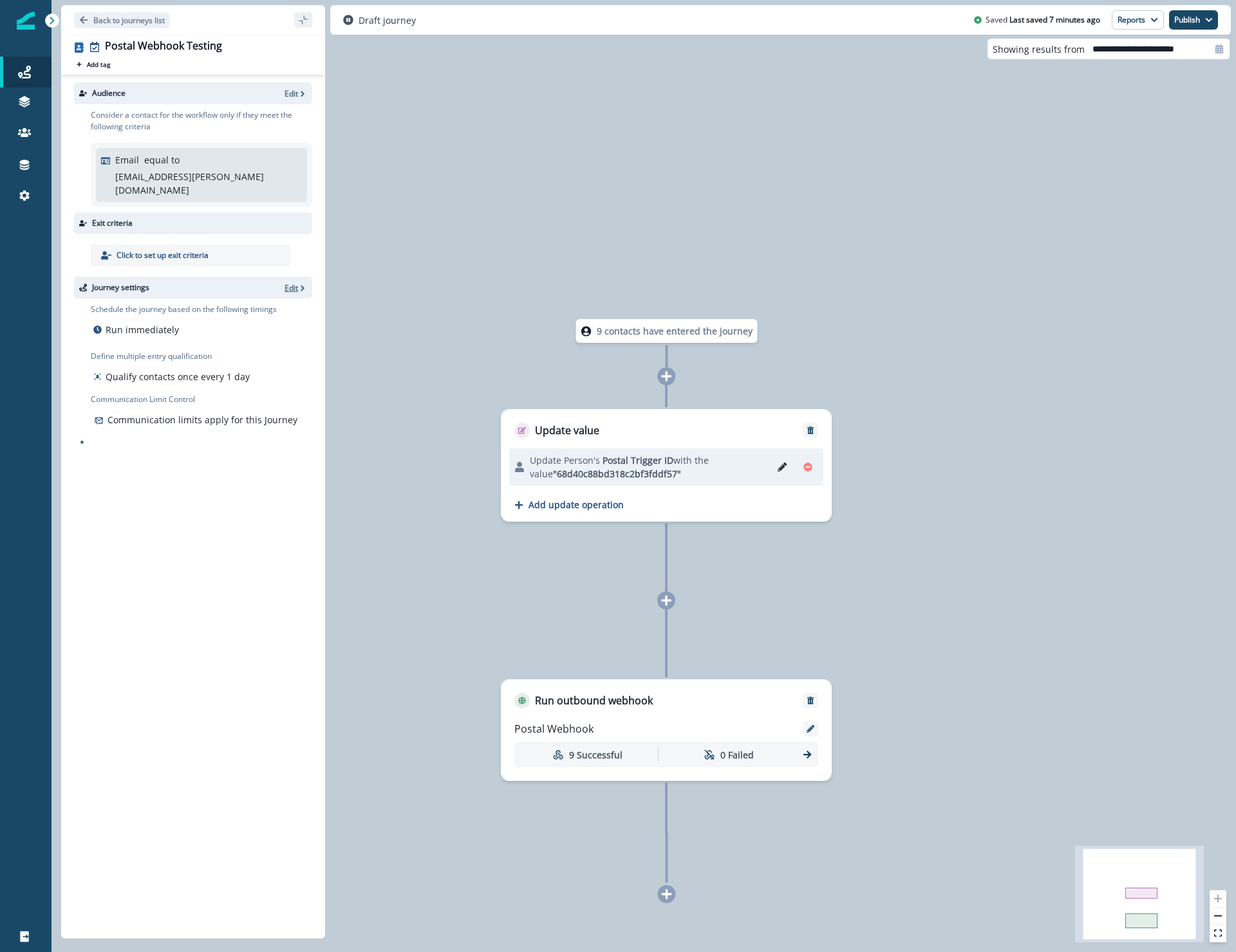
click at [296, 283] on p "Edit" at bounding box center [291, 288] width 14 height 11
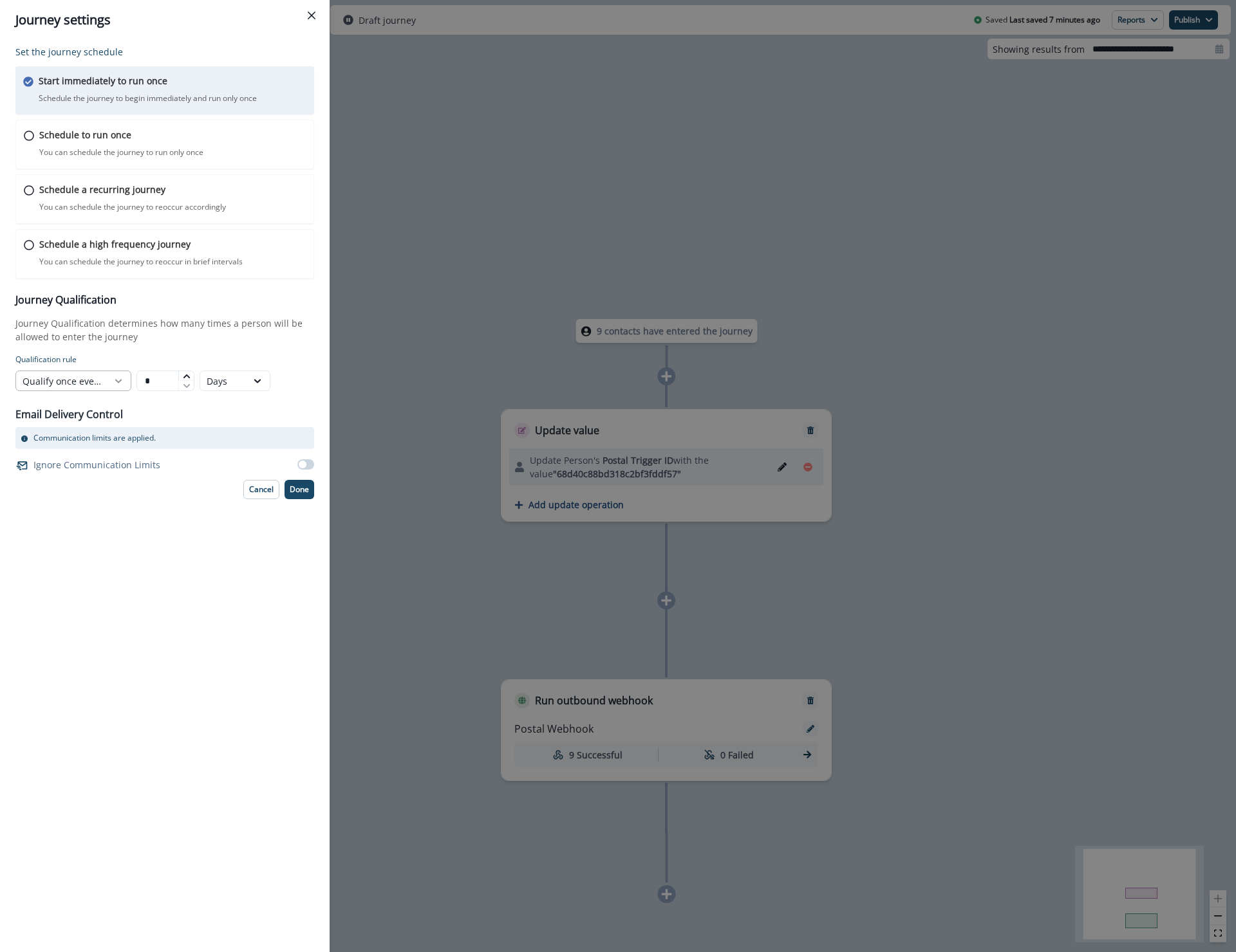
click at [118, 382] on icon at bounding box center [118, 381] width 7 height 4
click at [203, 414] on div "Email Delivery Control Communication limits are applied. Ignore Communication L…" at bounding box center [165, 436] width 299 height 78
click at [257, 381] on icon at bounding box center [257, 381] width 12 height 13
click at [255, 381] on icon at bounding box center [257, 381] width 12 height 13
click at [305, 384] on form "Qualification rule Qualify once every * Days" at bounding box center [165, 372] width 299 height 37
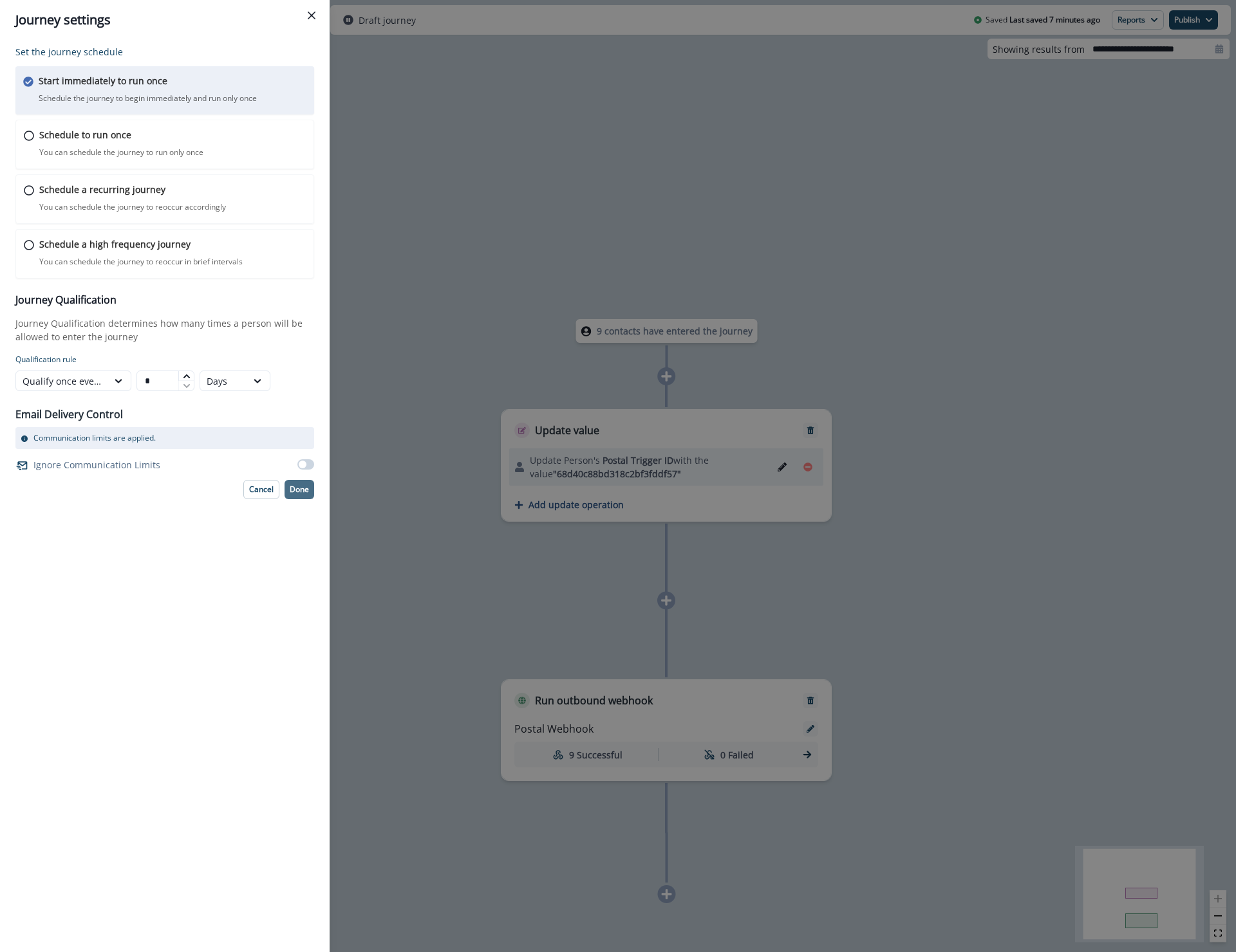
click at [308, 487] on p "Done" at bounding box center [299, 490] width 20 height 9
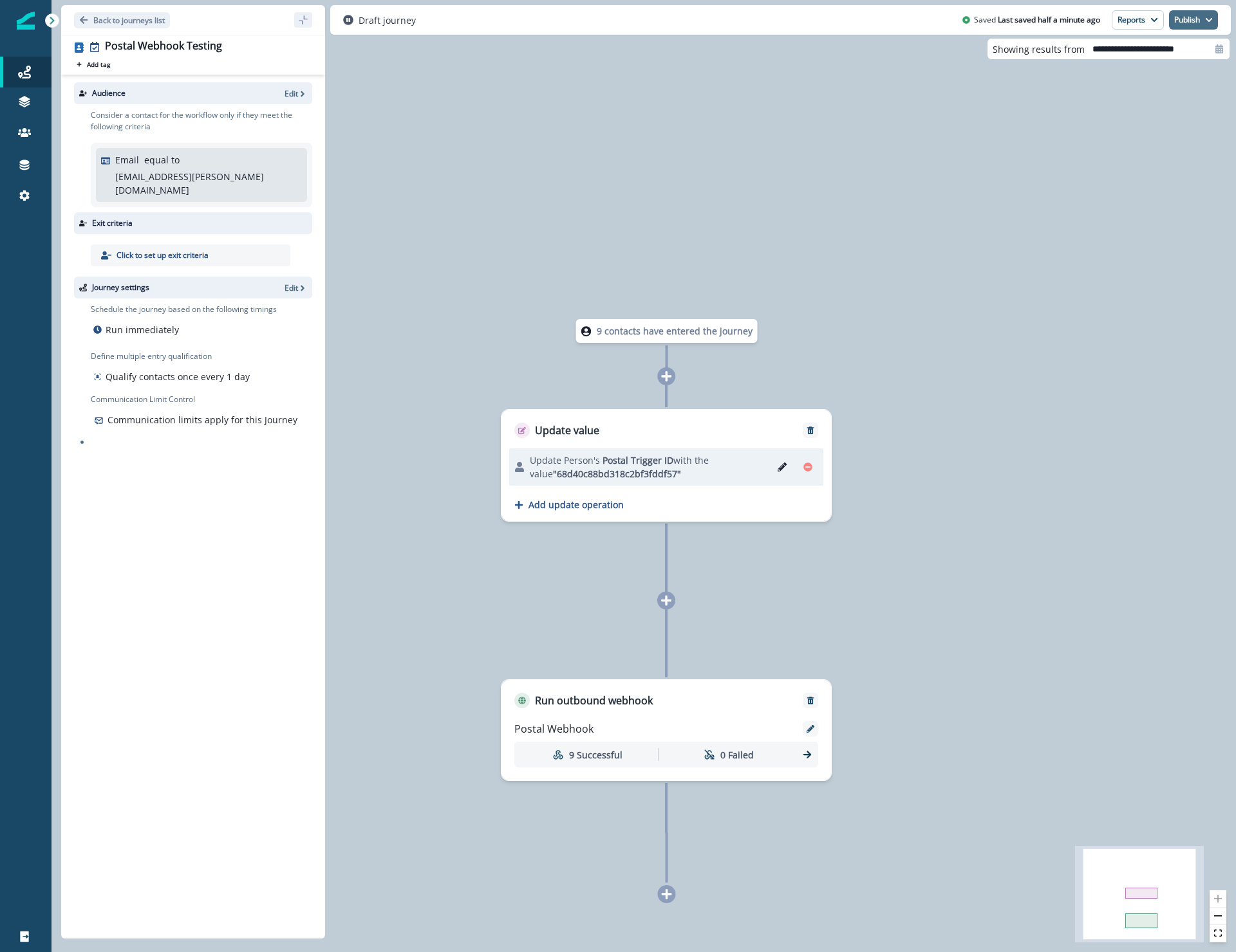
click at [1195, 18] on button "Publish" at bounding box center [1193, 20] width 49 height 20
click at [1156, 49] on button "as active journey" at bounding box center [1146, 52] width 143 height 23
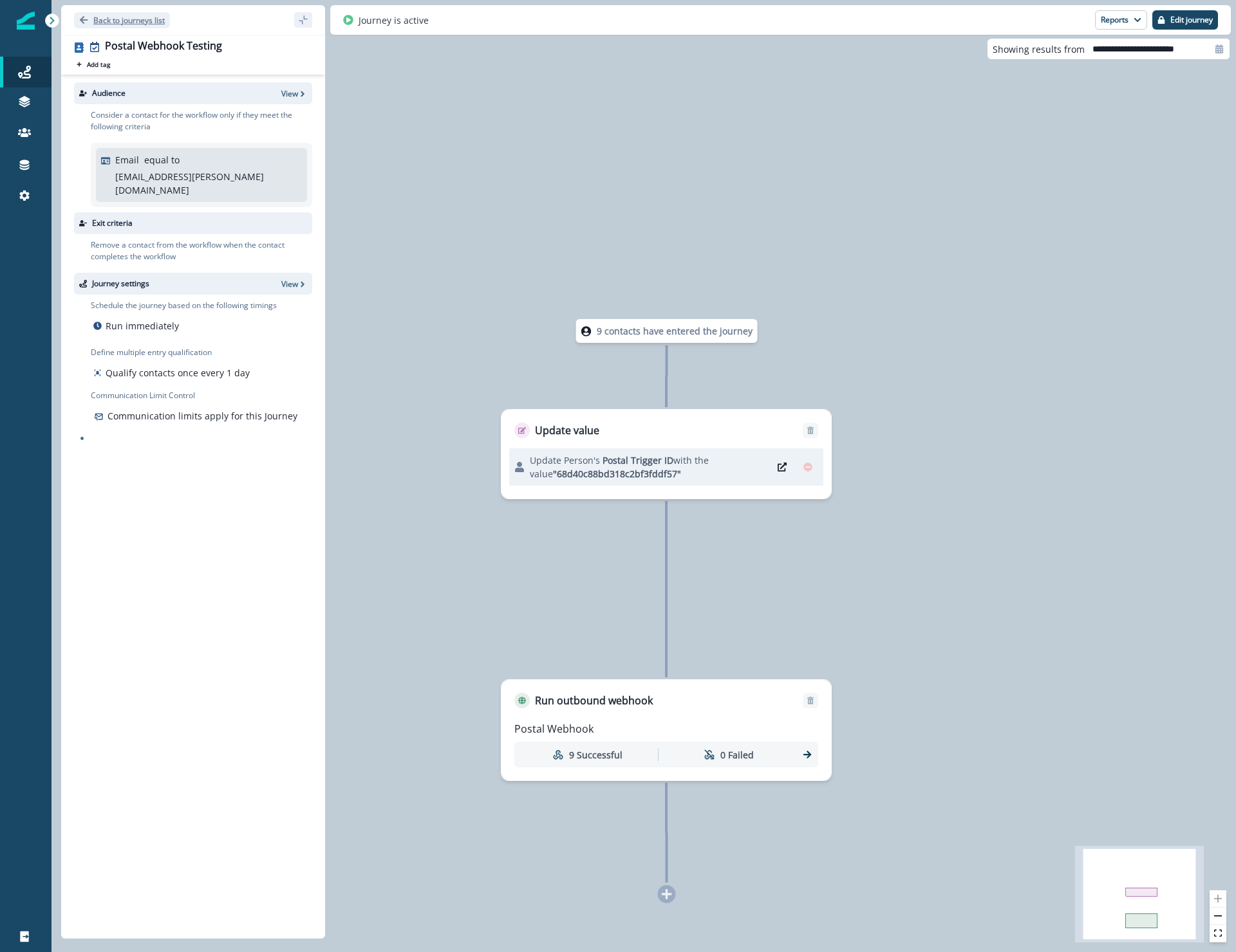
click at [139, 24] on p "Back to journeys list" at bounding box center [129, 20] width 71 height 11
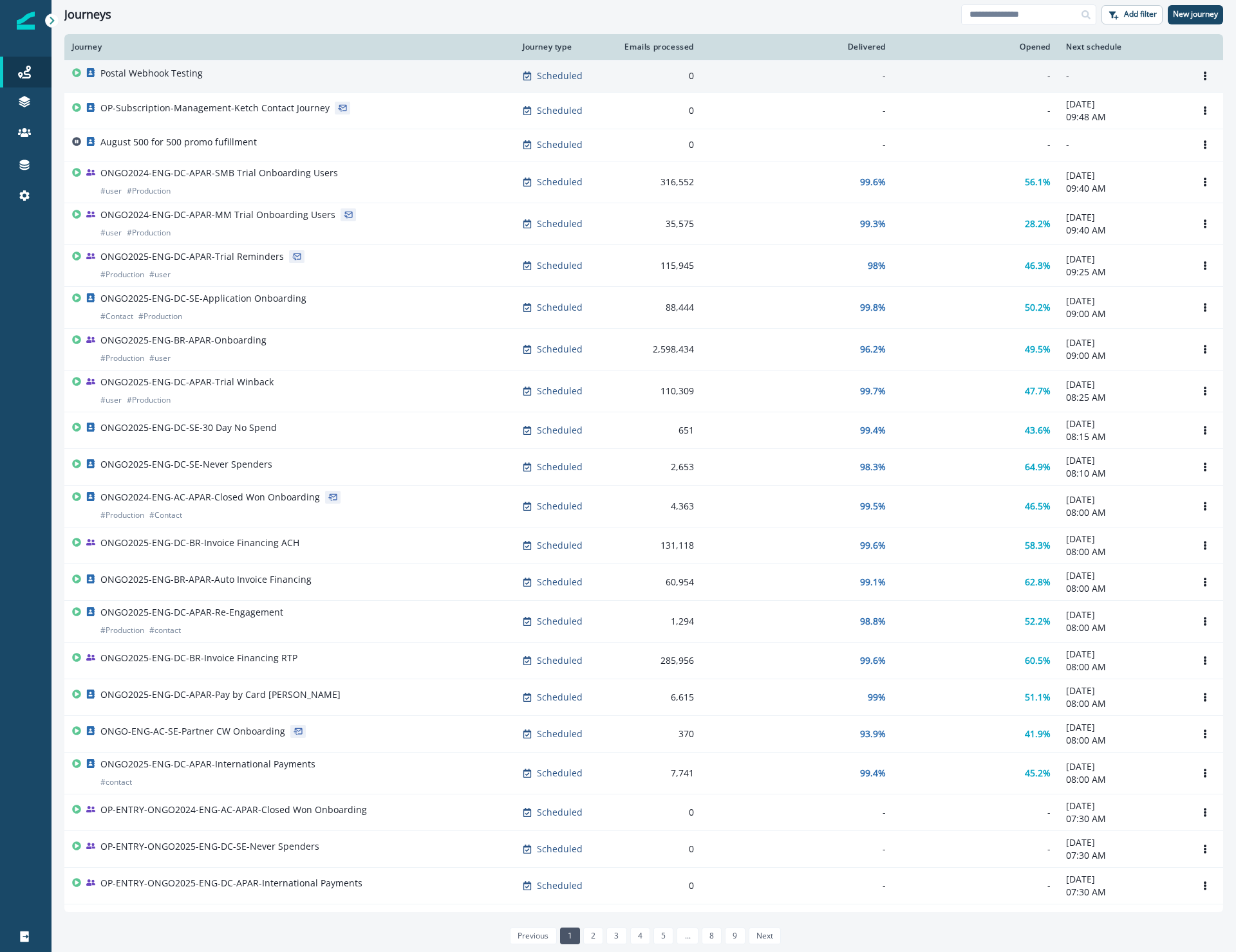
click at [161, 74] on p "Postal Webhook Testing" at bounding box center [152, 73] width 103 height 13
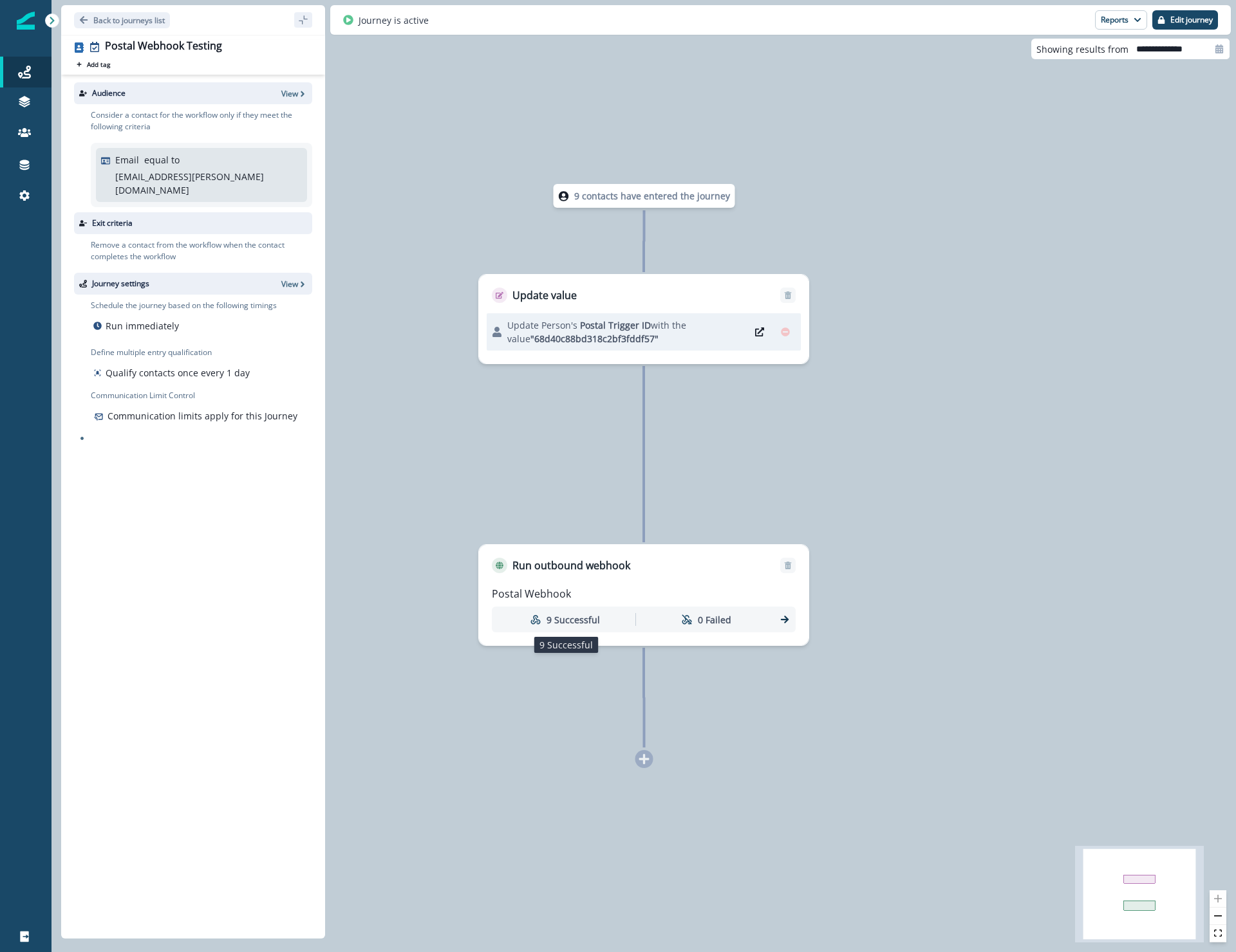
click at [578, 621] on p "9 Successful" at bounding box center [574, 620] width 54 height 14
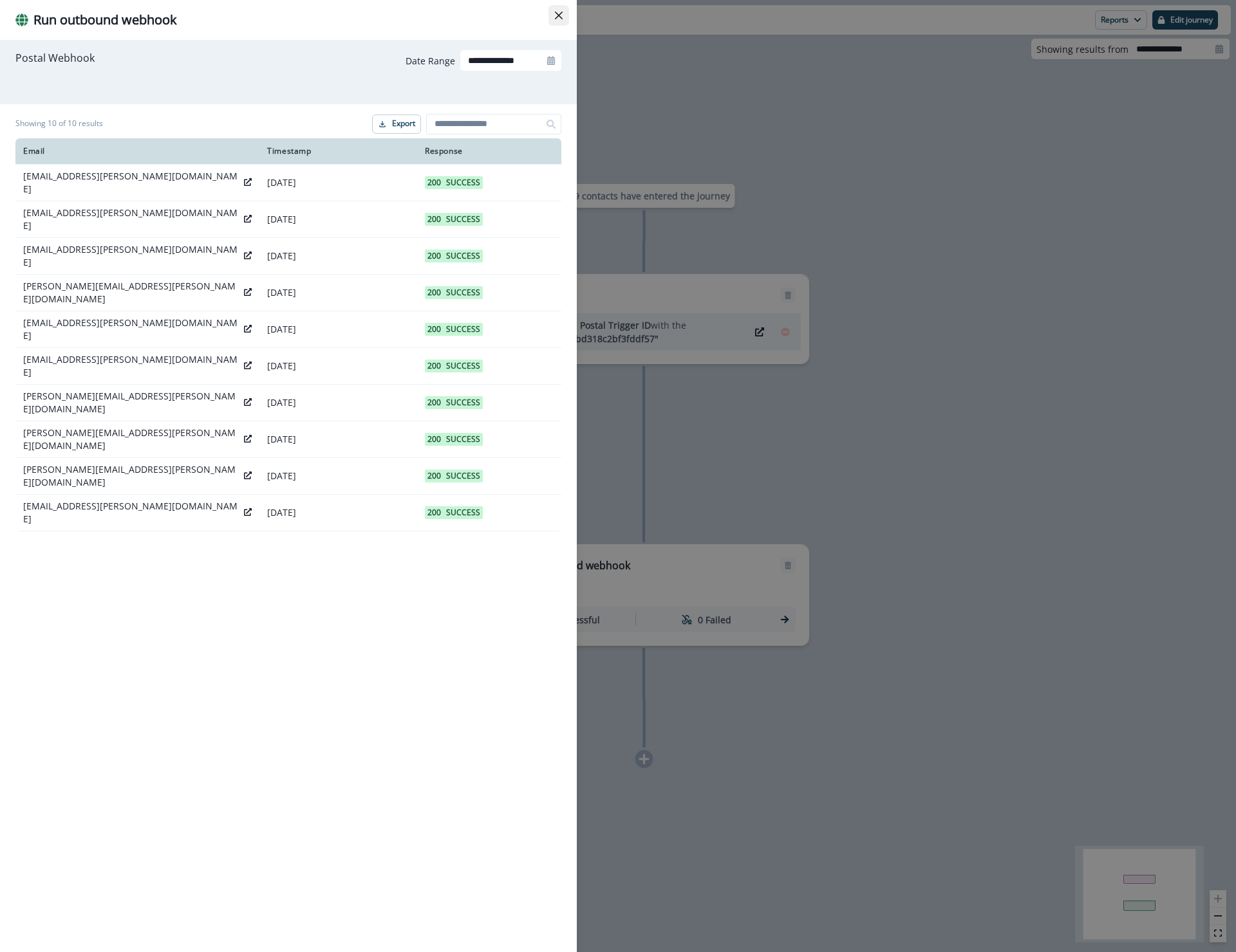
click at [555, 16] on icon "Close" at bounding box center [559, 16] width 8 height 8
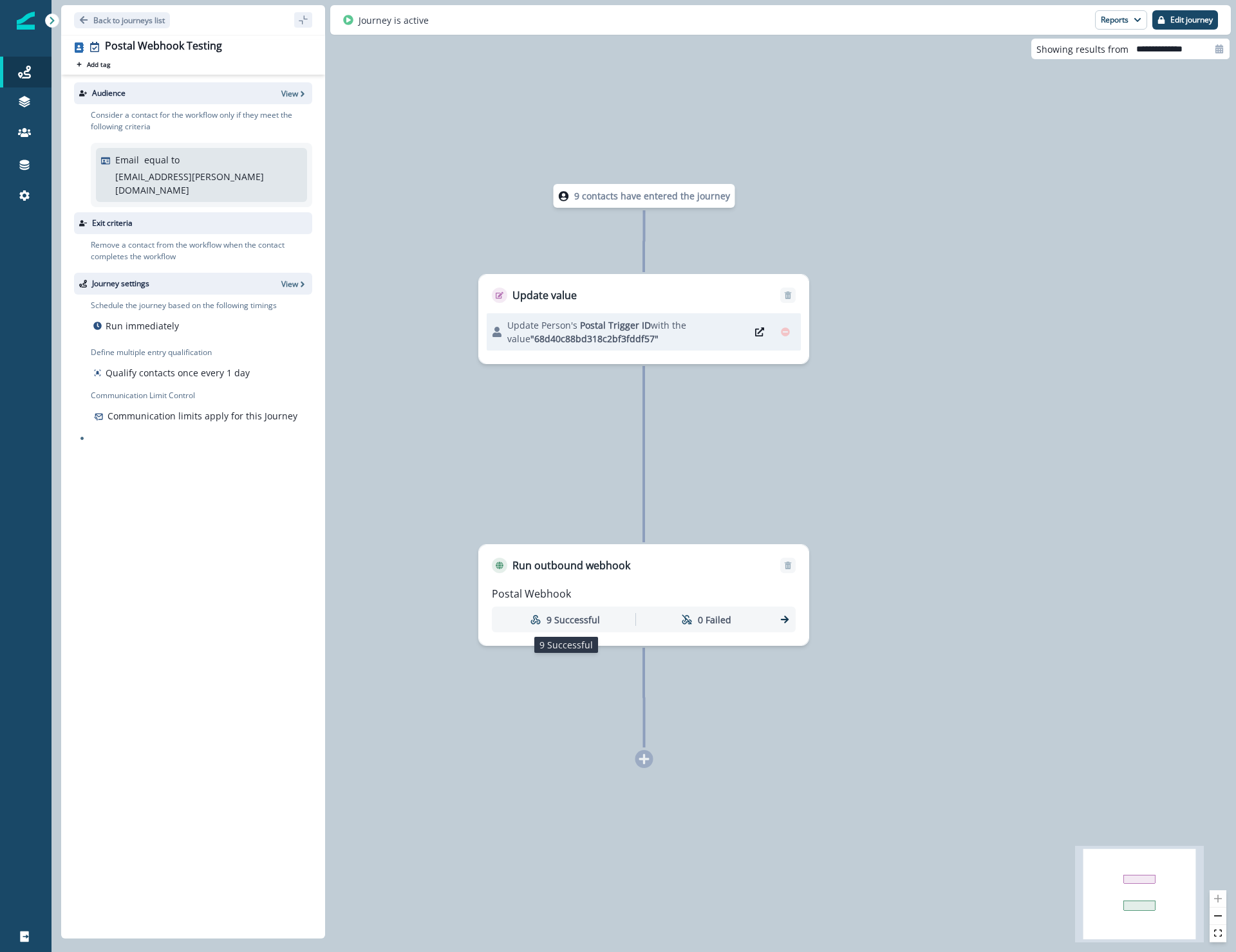
click at [583, 622] on p "9 Successful" at bounding box center [574, 620] width 54 height 14
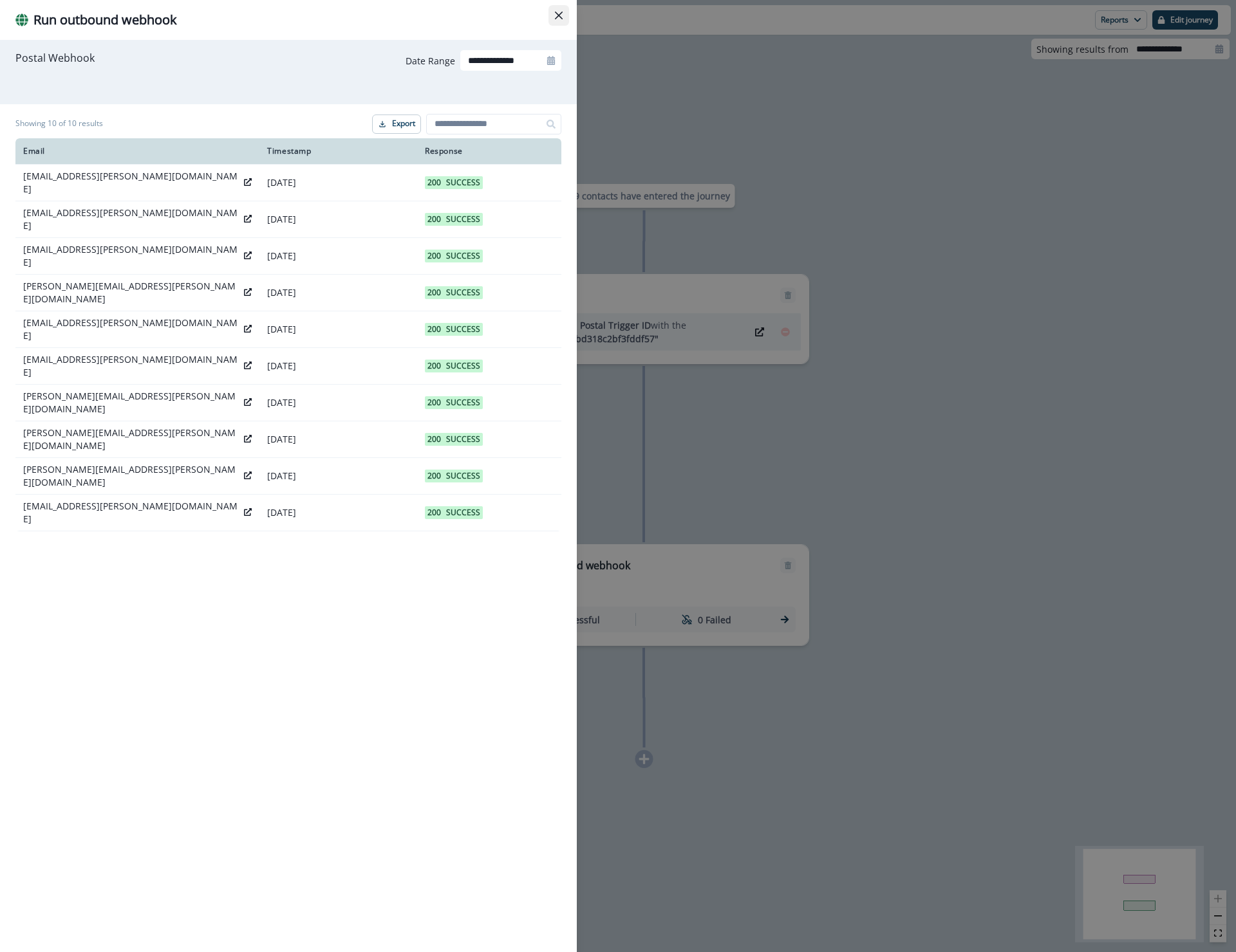
click at [559, 14] on icon "Close" at bounding box center [559, 16] width 8 height 8
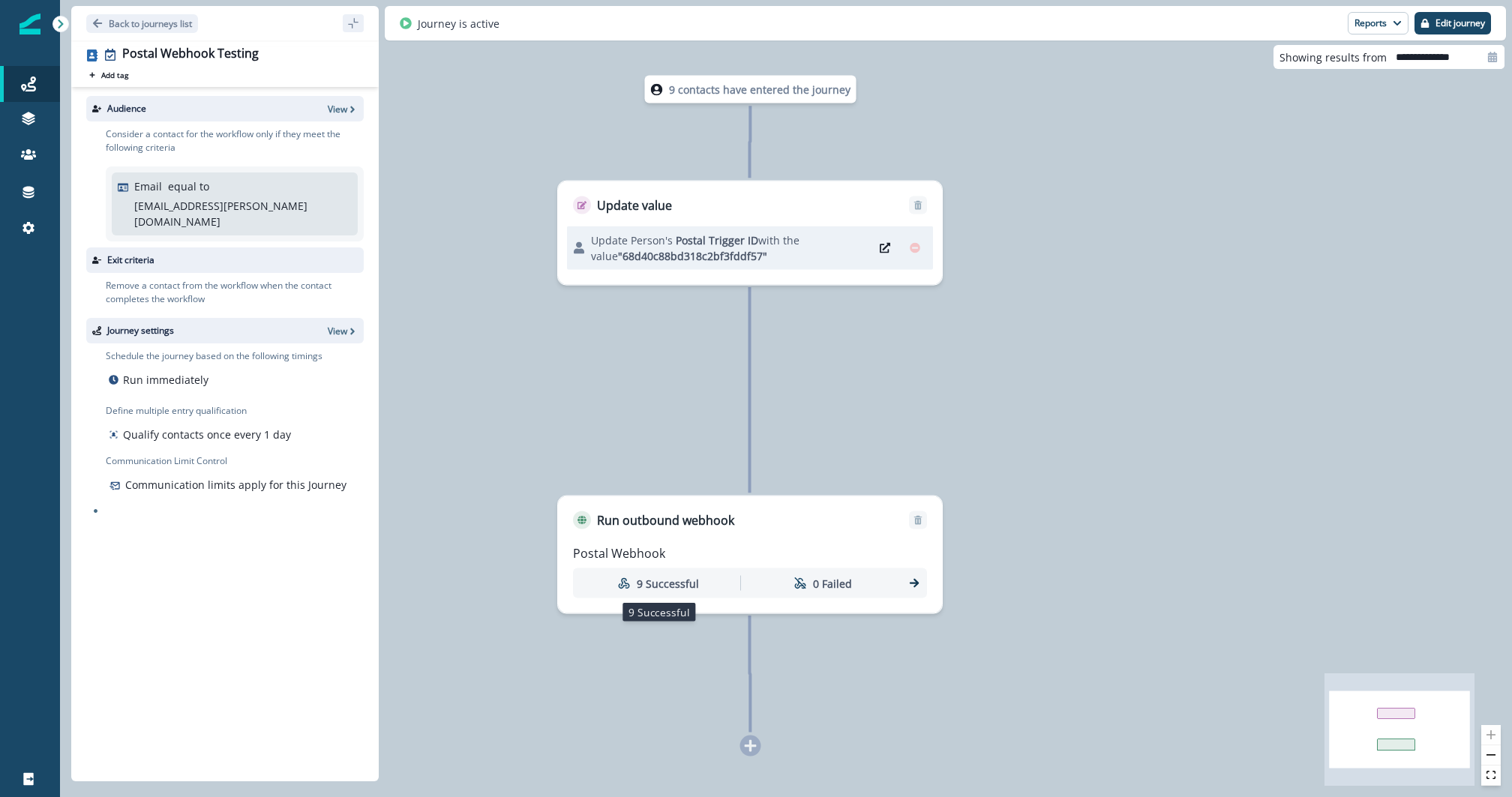
click at [670, 582] on p "9 Successful" at bounding box center [668, 583] width 62 height 16
